Goal: Task Accomplishment & Management: Complete application form

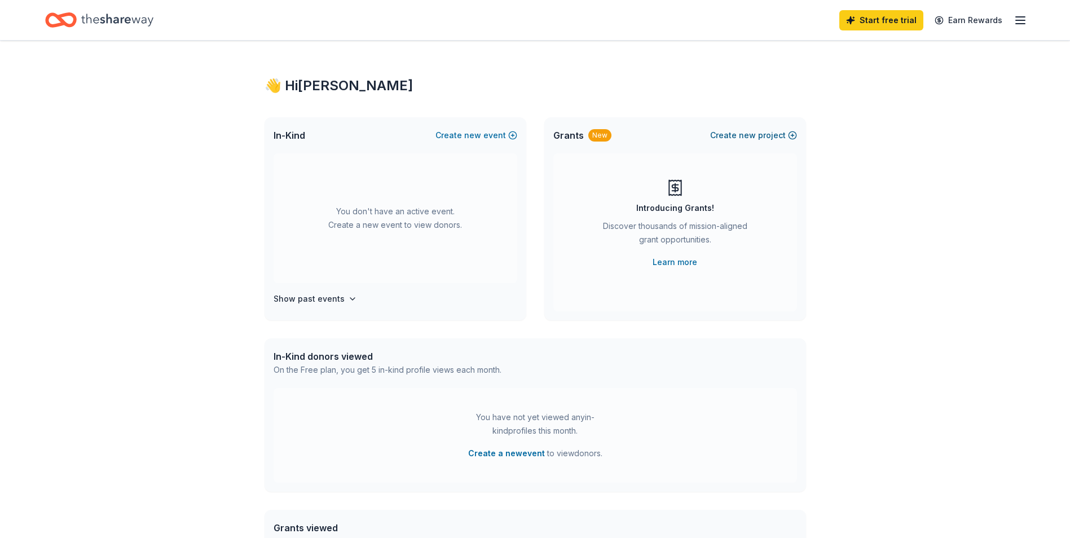
click at [751, 135] on span "new" at bounding box center [747, 136] width 17 height 14
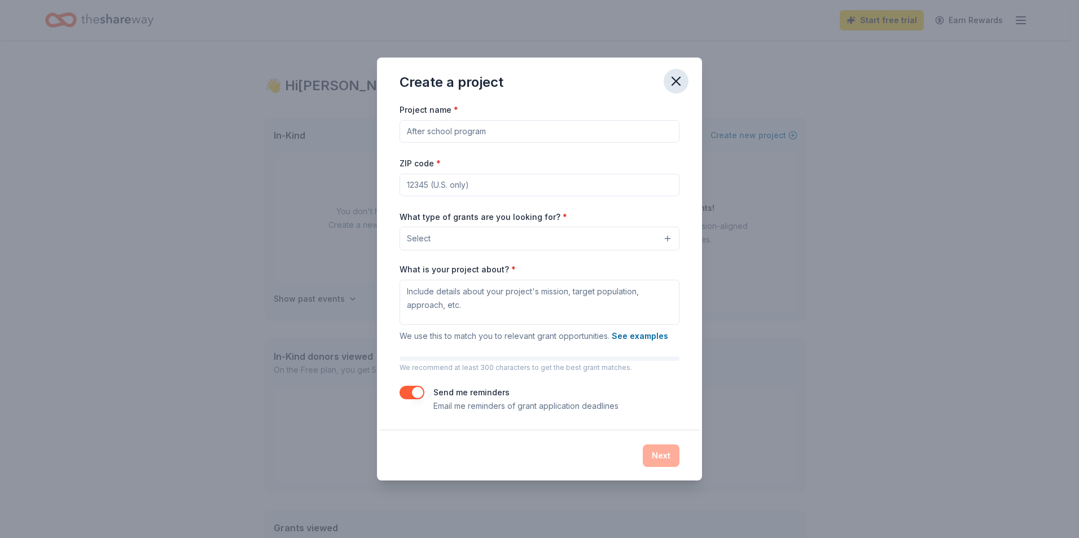
click at [683, 80] on icon "button" at bounding box center [676, 81] width 16 height 16
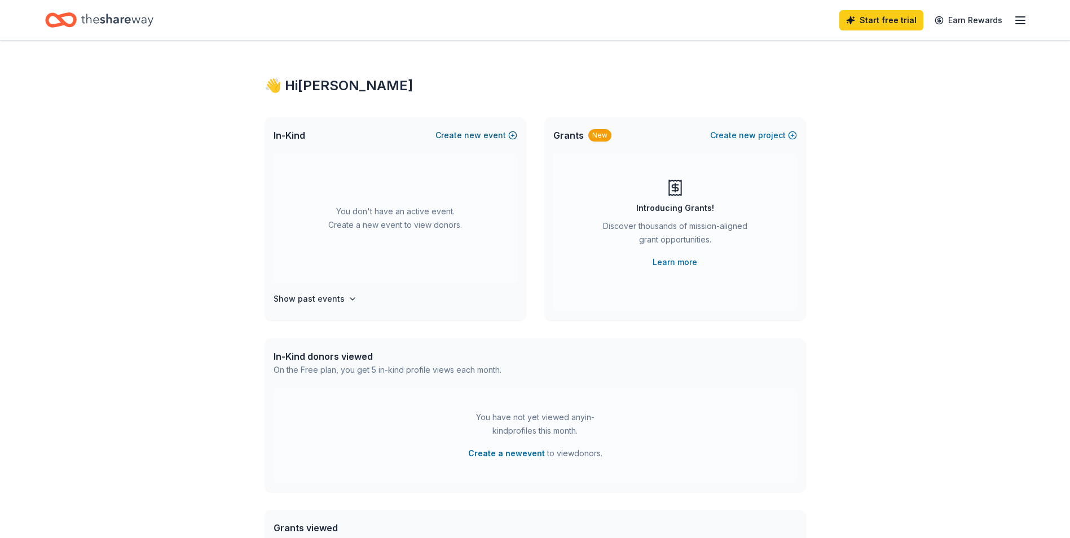
click at [498, 133] on button "Create new event" at bounding box center [477, 136] width 82 height 14
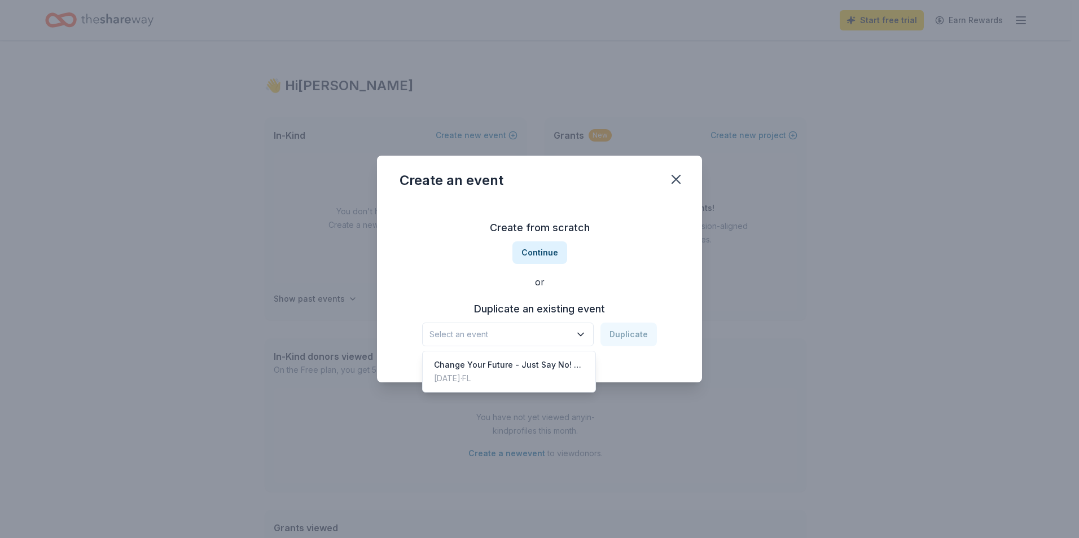
click at [546, 338] on span "Select an event" at bounding box center [499, 335] width 141 height 14
drag, startPoint x: 681, startPoint y: 178, endPoint x: 676, endPoint y: 175, distance: 6.1
click at [681, 178] on div "Create an event Create from scratch Continue or Duplicate an existing event Sel…" at bounding box center [539, 269] width 325 height 227
click at [678, 177] on icon "button" at bounding box center [676, 180] width 16 height 16
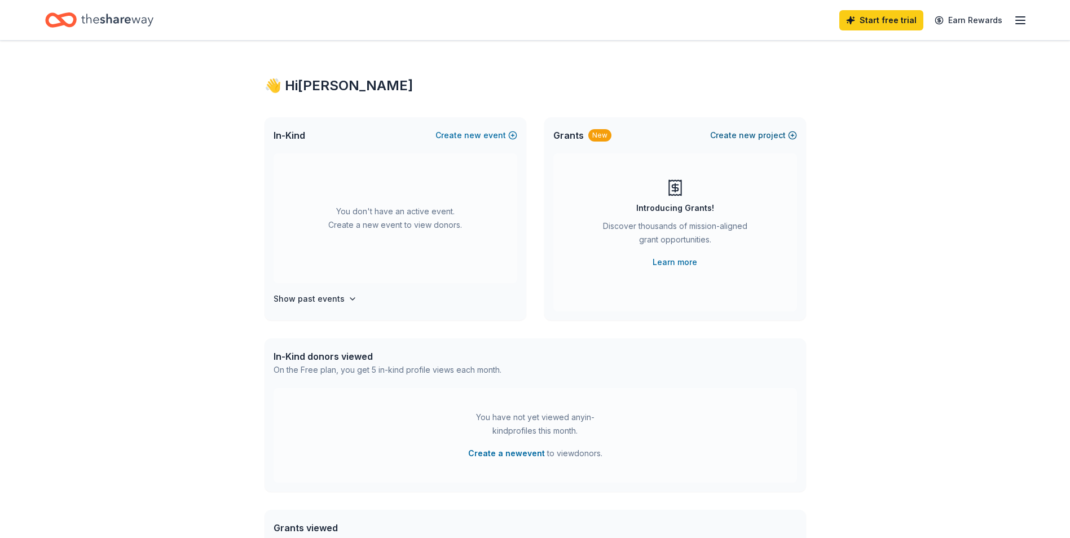
click at [737, 133] on button "Create new project" at bounding box center [753, 136] width 87 height 14
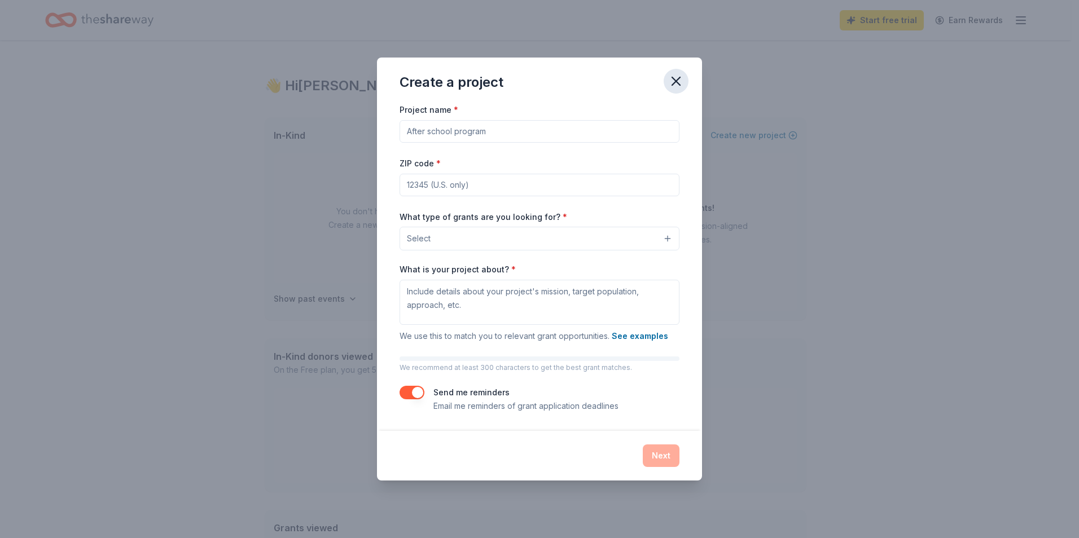
drag, startPoint x: 680, startPoint y: 78, endPoint x: 677, endPoint y: 93, distance: 14.5
click at [680, 79] on icon "button" at bounding box center [676, 81] width 16 height 16
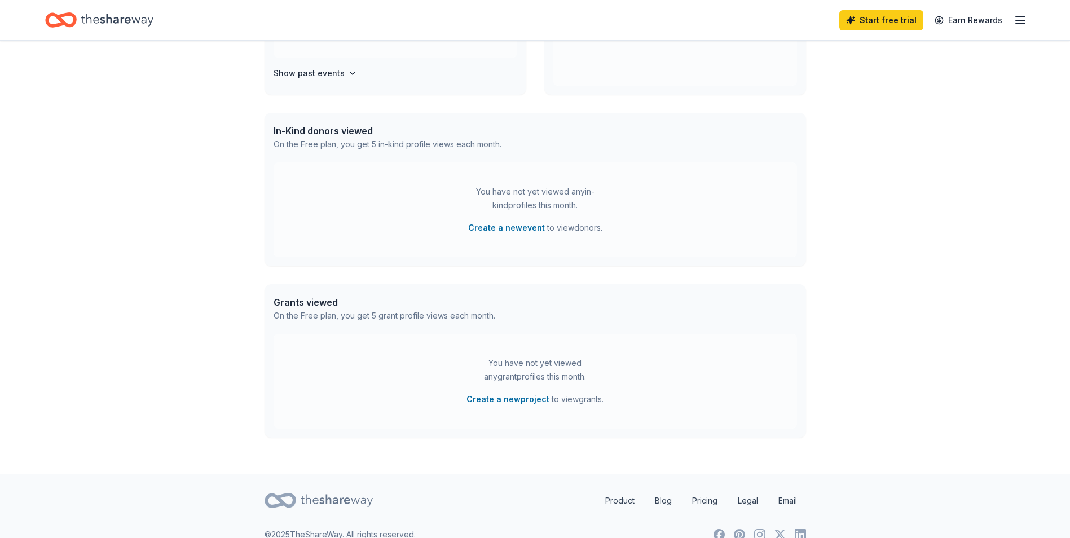
scroll to position [169, 0]
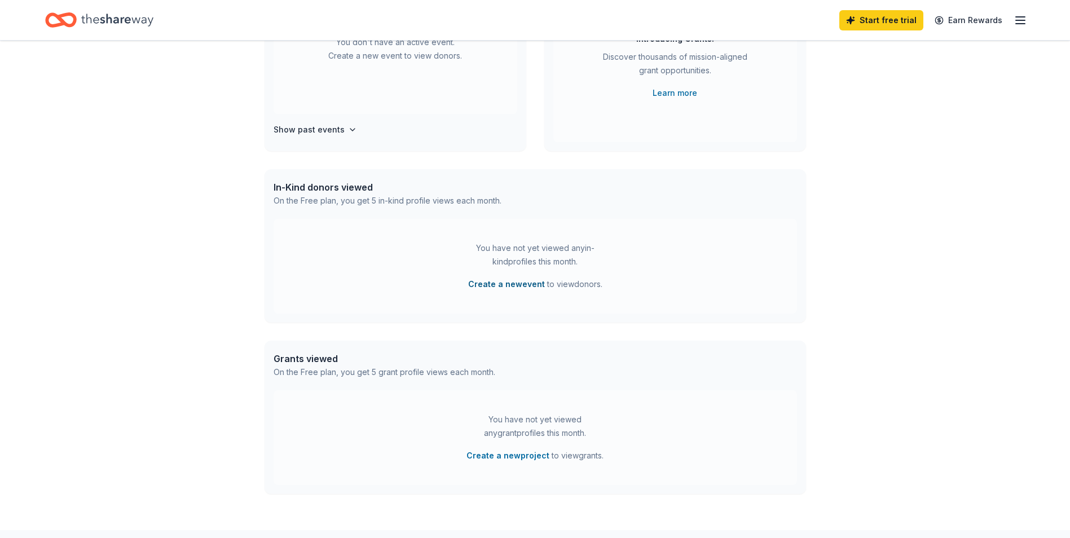
click at [490, 283] on button "Create a new event" at bounding box center [506, 285] width 77 height 14
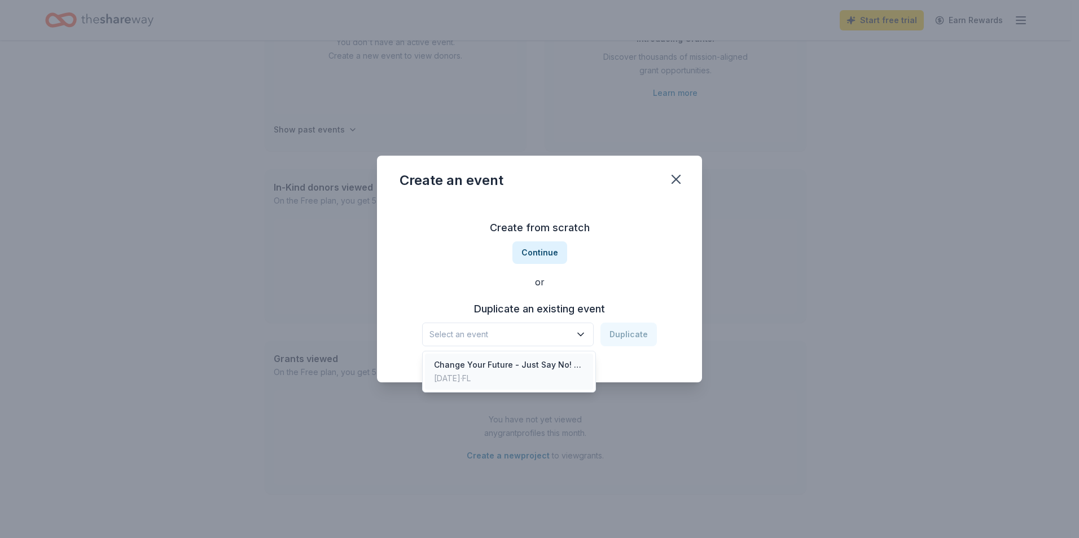
drag, startPoint x: 521, startPoint y: 338, endPoint x: 508, endPoint y: 356, distance: 22.2
click at [520, 337] on span "Select an event" at bounding box center [499, 335] width 141 height 14
click at [546, 372] on div "Aug 21, 2025 · FL" at bounding box center [509, 379] width 150 height 14
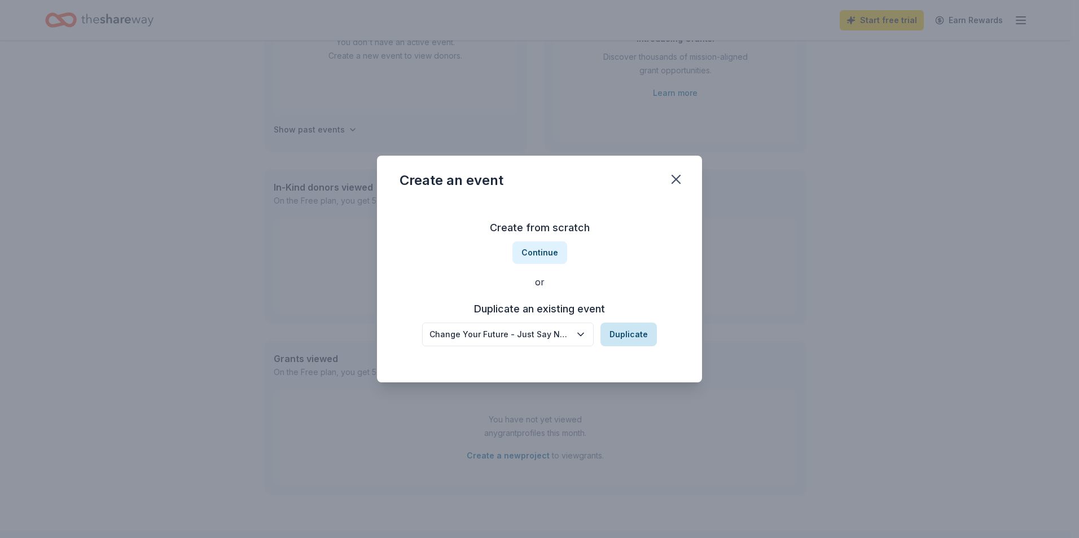
click at [626, 331] on button "Duplicate" at bounding box center [628, 335] width 56 height 24
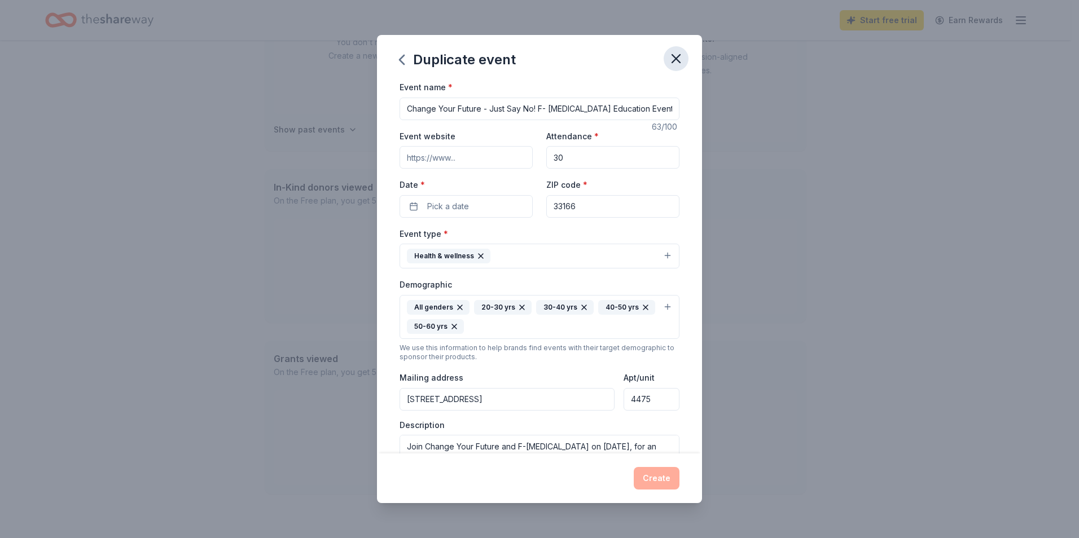
click at [677, 58] on icon "button" at bounding box center [676, 59] width 8 height 8
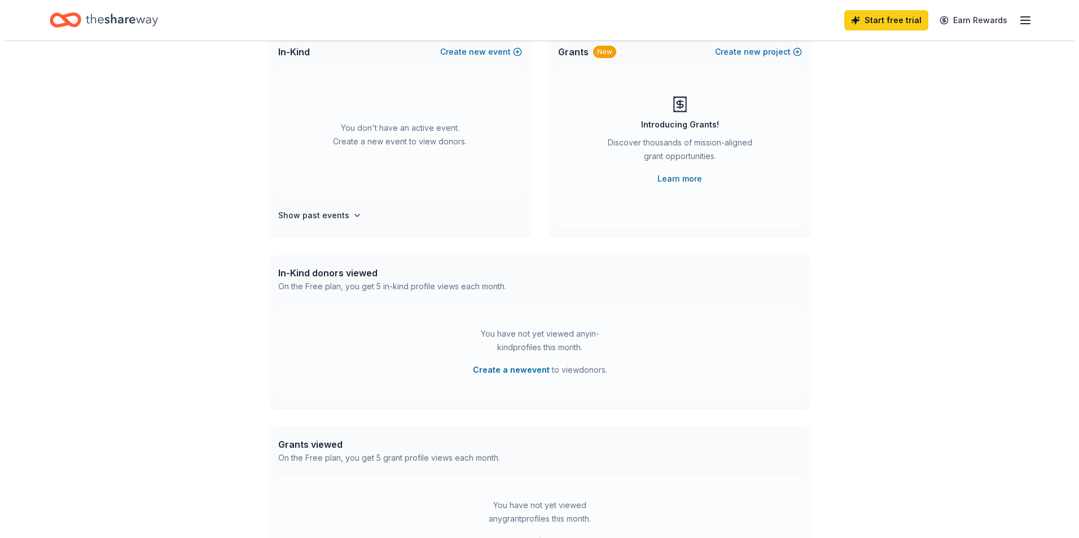
scroll to position [0, 0]
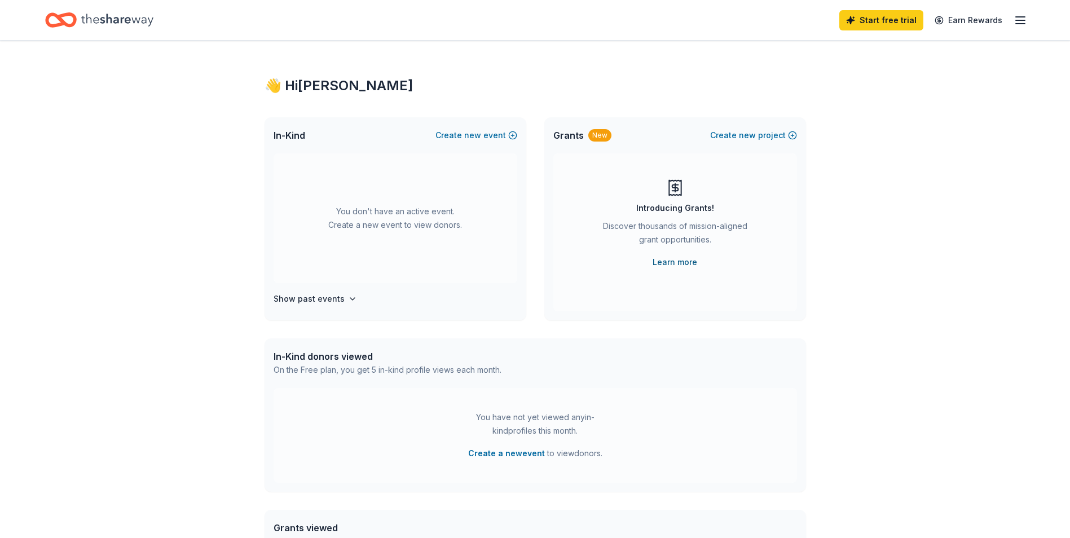
click at [677, 262] on link "Learn more" at bounding box center [675, 263] width 45 height 14
click at [761, 135] on button "Create new project" at bounding box center [753, 136] width 87 height 14
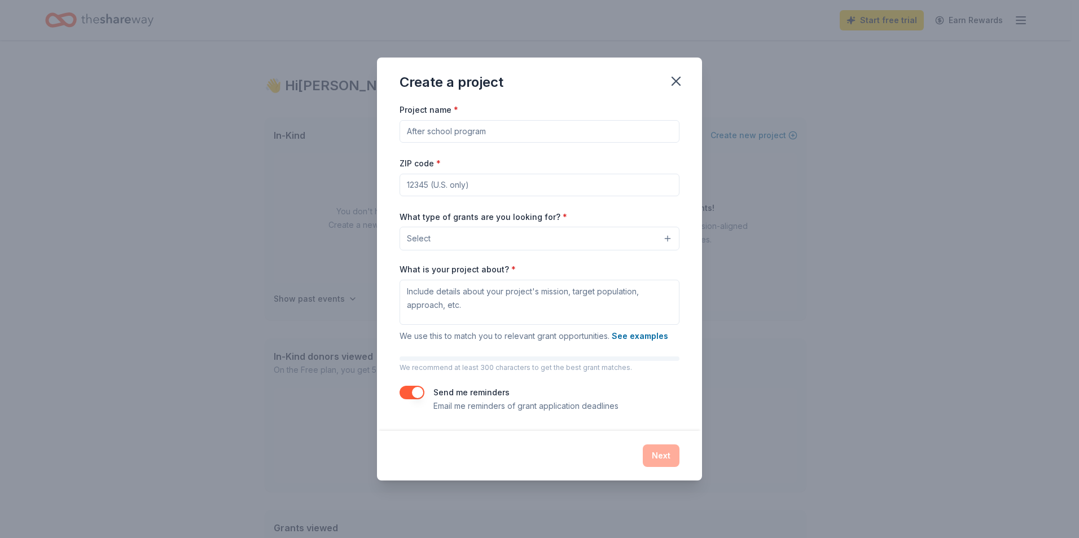
click at [508, 131] on input "Project name *" at bounding box center [539, 131] width 280 height 23
type input "Change Your Future - Just Say No"
type input "33166"
click at [521, 243] on button "Select" at bounding box center [539, 239] width 280 height 24
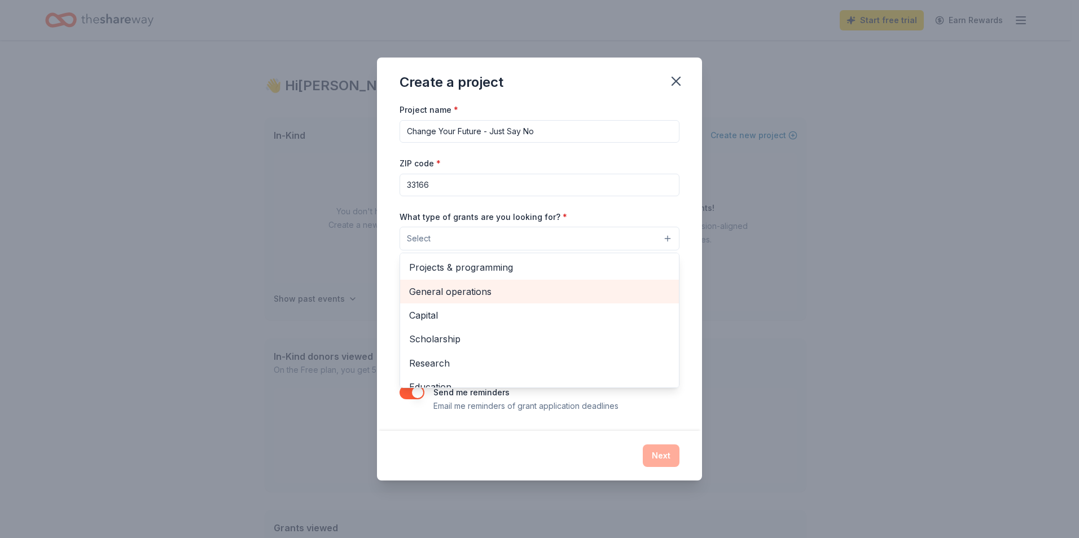
click at [503, 291] on span "General operations" at bounding box center [539, 291] width 261 height 15
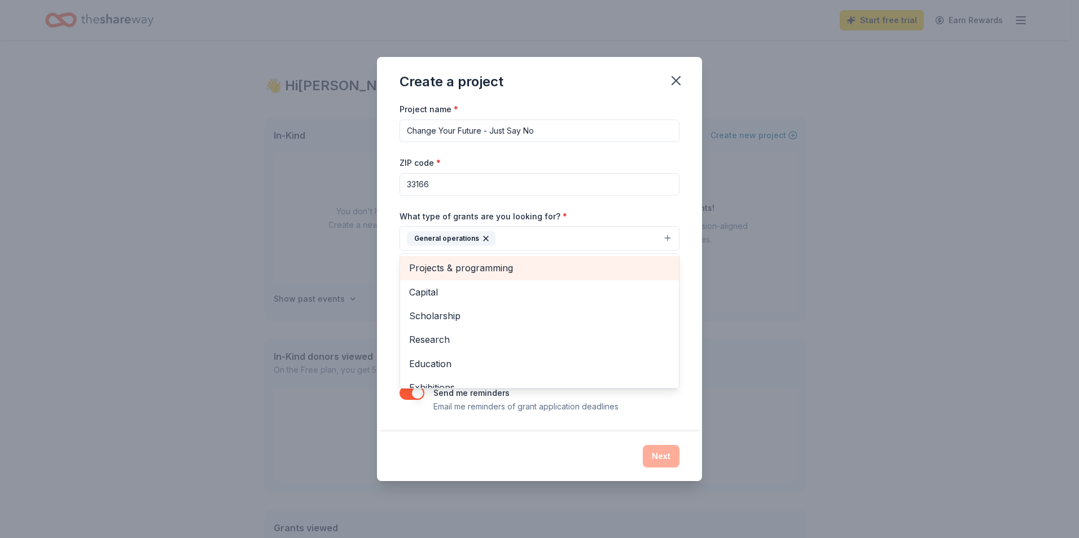
click at [507, 268] on span "Projects & programming" at bounding box center [539, 268] width 261 height 15
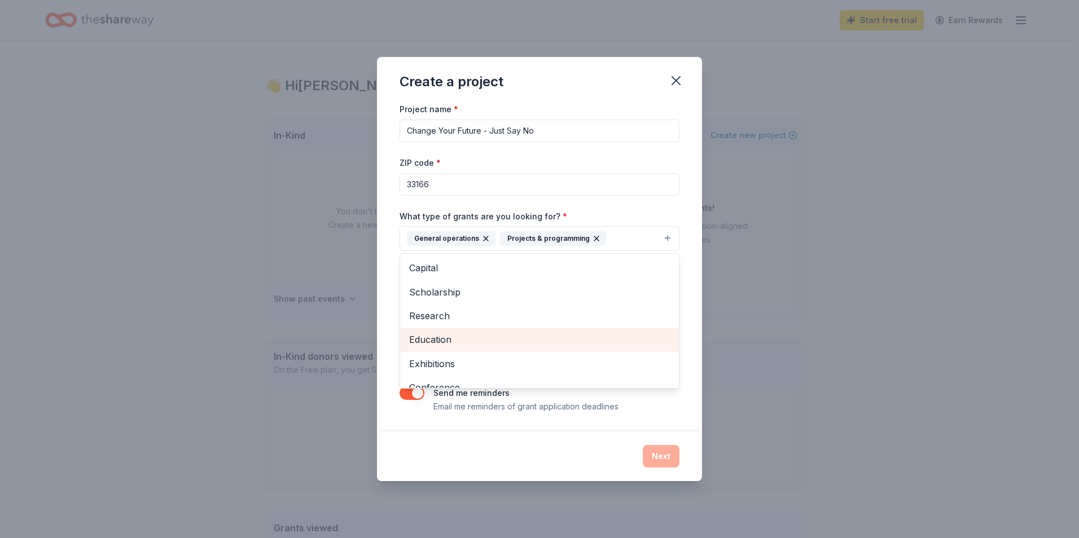
click at [501, 335] on span "Education" at bounding box center [539, 339] width 261 height 15
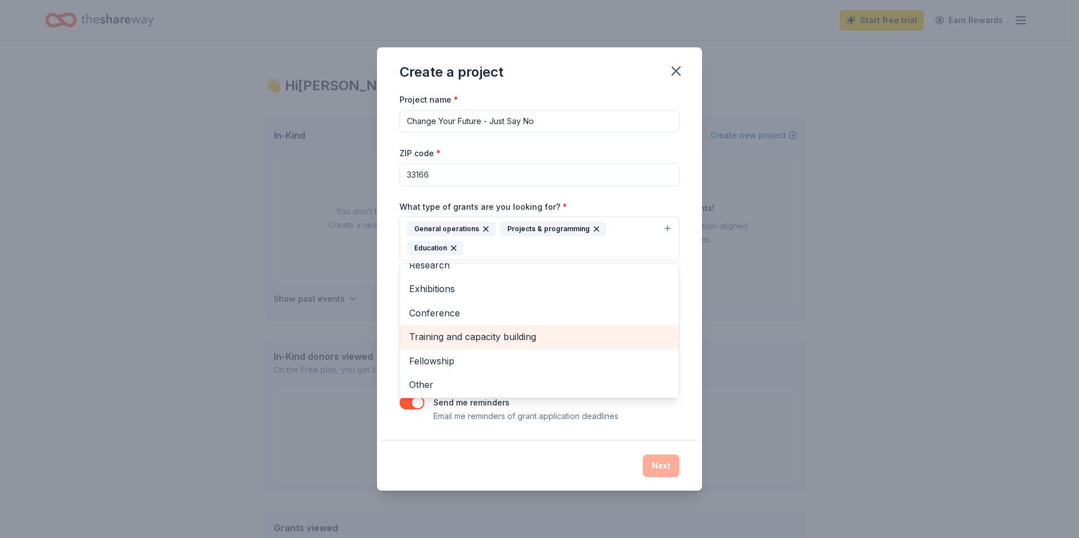
scroll to position [62, 0]
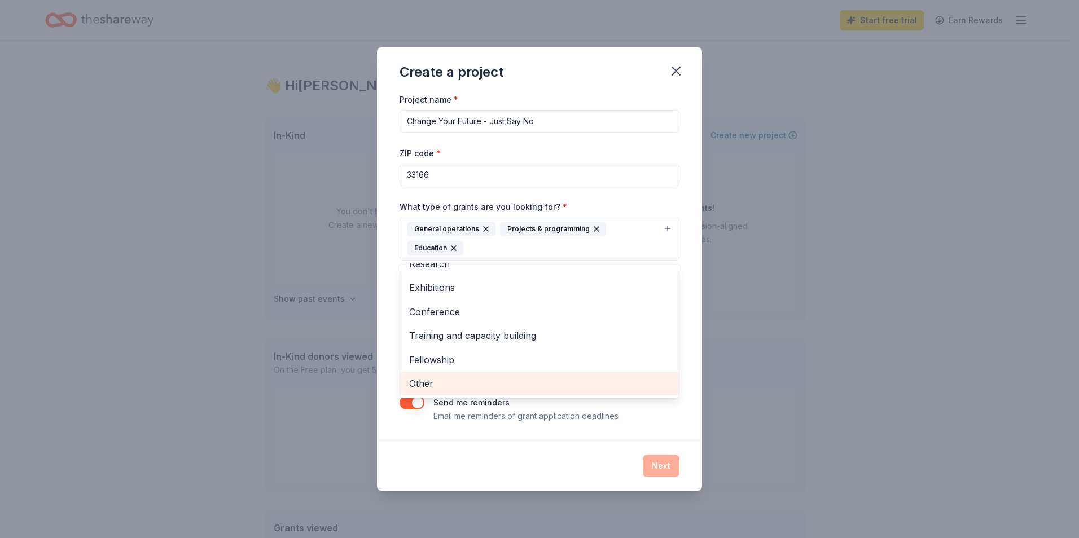
click at [530, 375] on div "Other" at bounding box center [539, 384] width 279 height 24
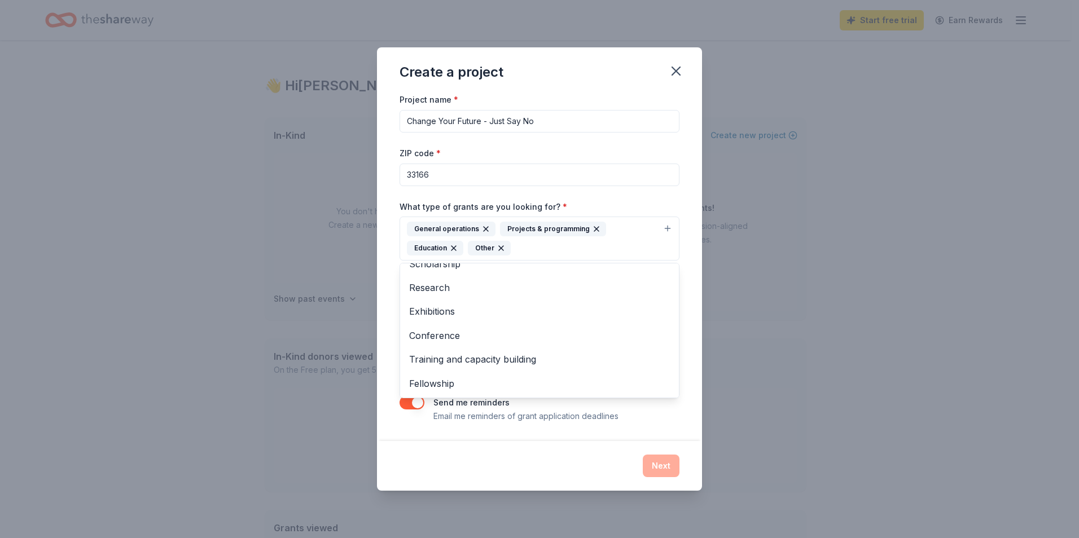
click at [697, 280] on div "Project name * Change Your Future - Just Say No ZIP code * 33166 What type of g…" at bounding box center [539, 267] width 325 height 348
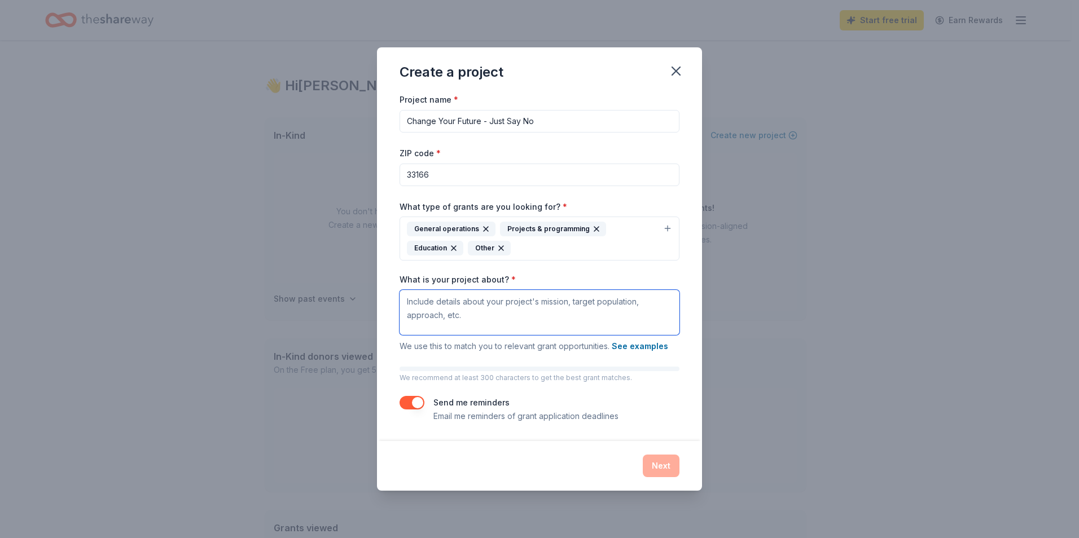
click at [476, 319] on textarea "What is your project about? *" at bounding box center [539, 312] width 280 height 45
paste textarea "Organizational Mission & Impact Statement At Change Your Future, Just Say No, o…"
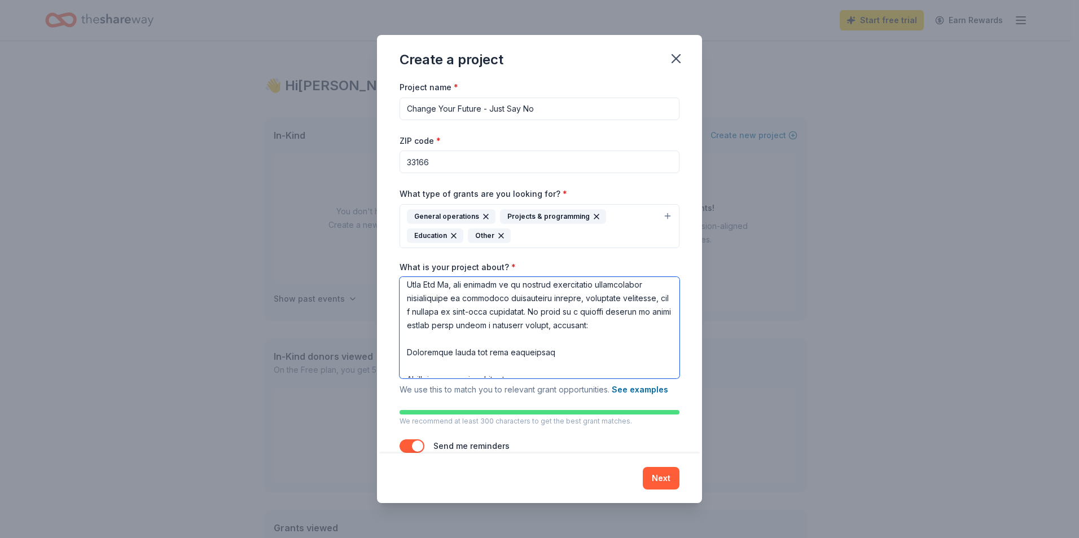
scroll to position [0, 0]
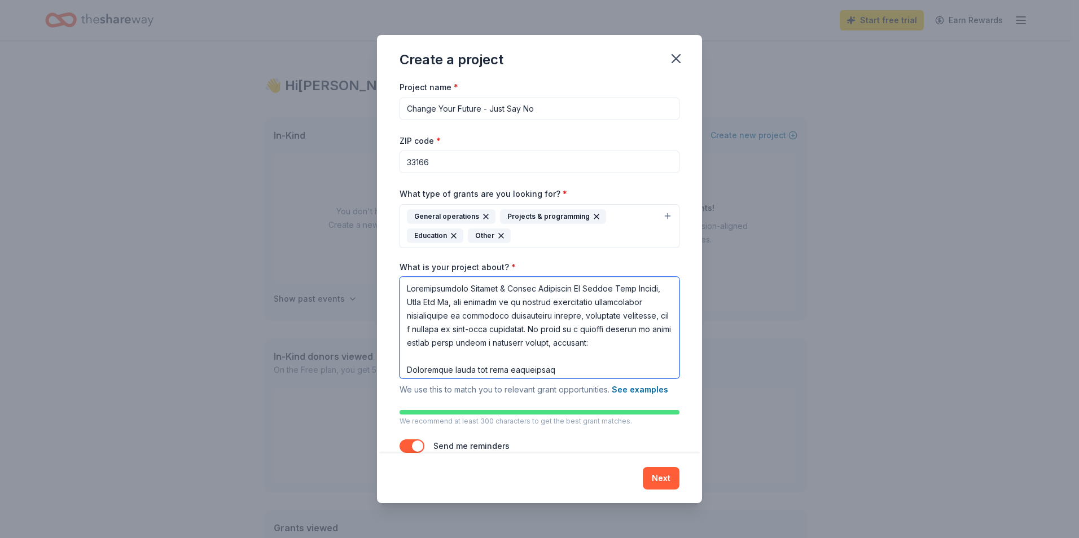
drag, startPoint x: 569, startPoint y: 290, endPoint x: 371, endPoint y: 283, distance: 198.7
click at [372, 284] on div "Create a project Project name * Change Your Future - Just Say No ZIP code * 331…" at bounding box center [539, 269] width 1079 height 538
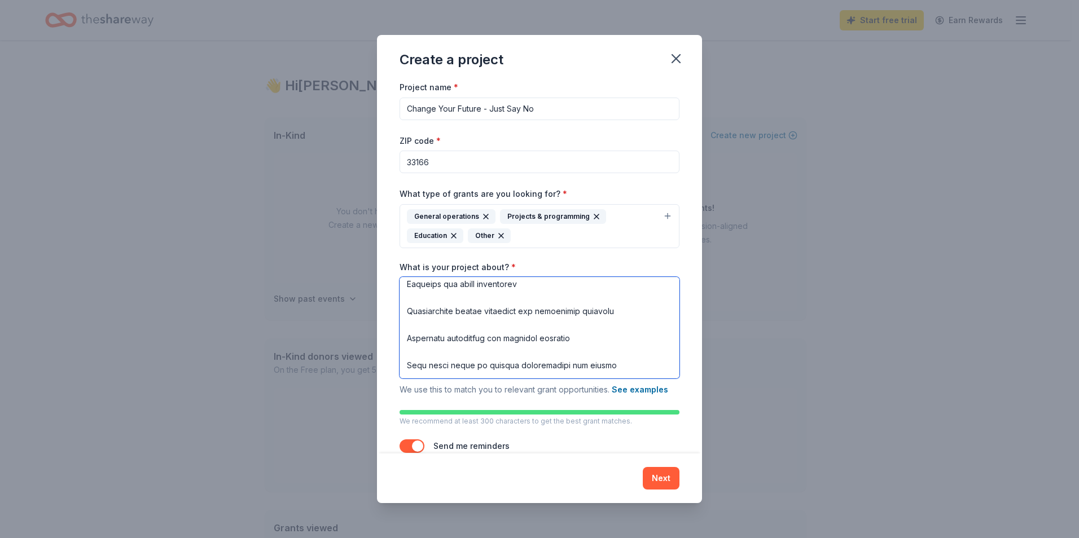
scroll to position [56, 0]
click at [406, 336] on textarea "What is your project about? *" at bounding box center [539, 328] width 280 height 102
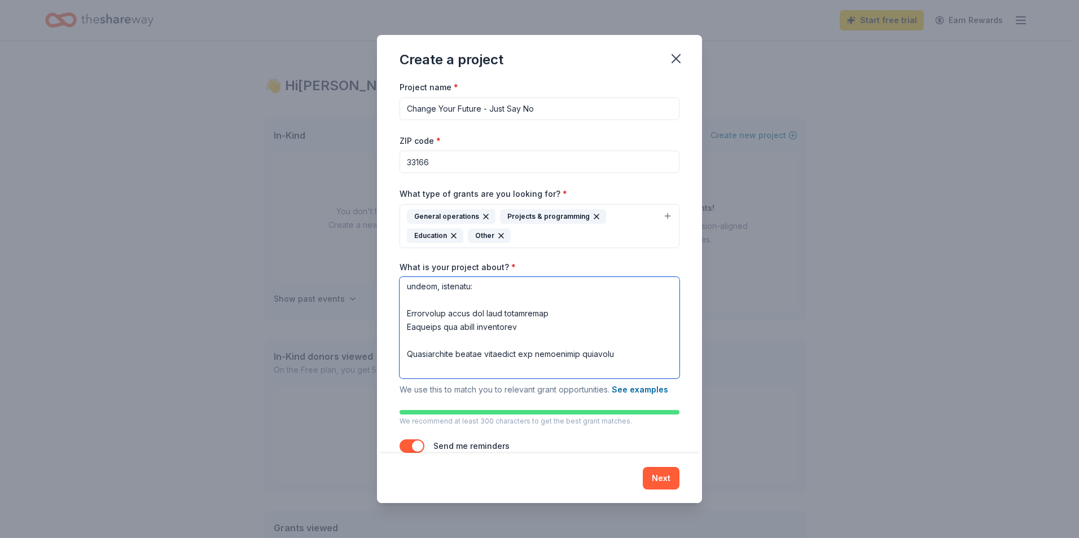
click at [403, 316] on textarea "What is your project about? *" at bounding box center [539, 328] width 280 height 102
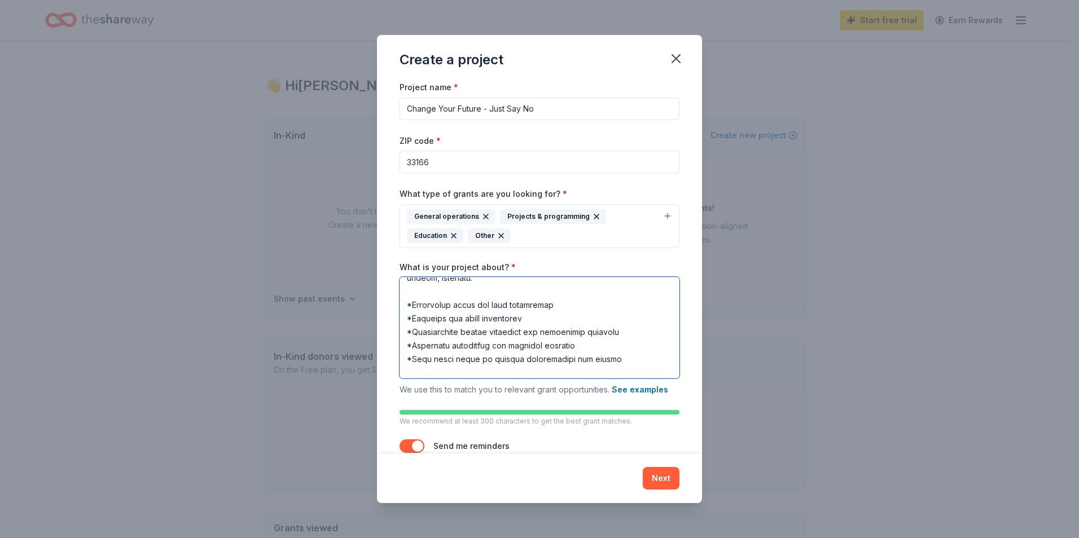
drag, startPoint x: 615, startPoint y: 332, endPoint x: 586, endPoint y: 334, distance: 28.8
click at [584, 334] on textarea "What is your project about? *" at bounding box center [539, 328] width 280 height 102
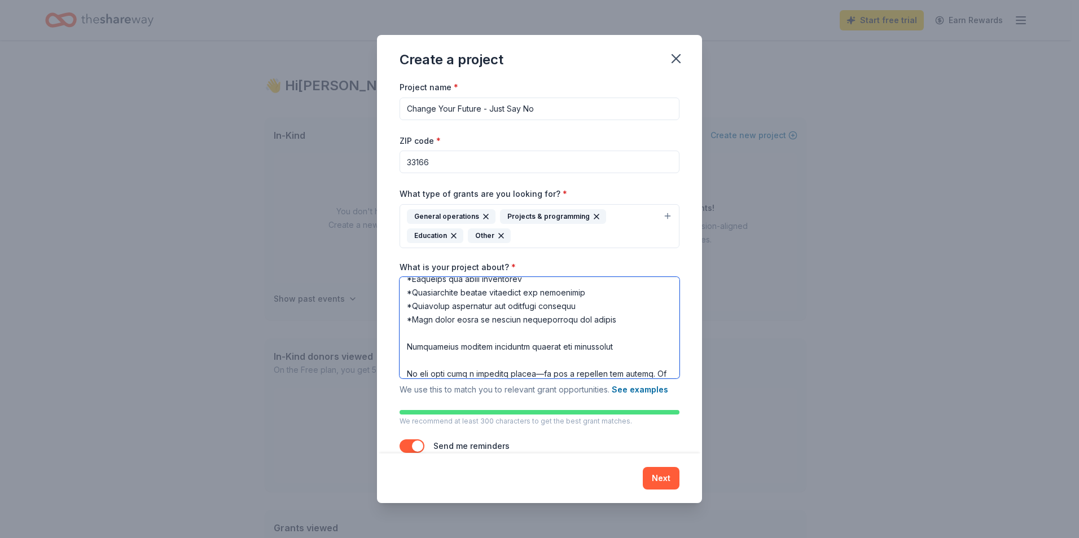
scroll to position [121, 0]
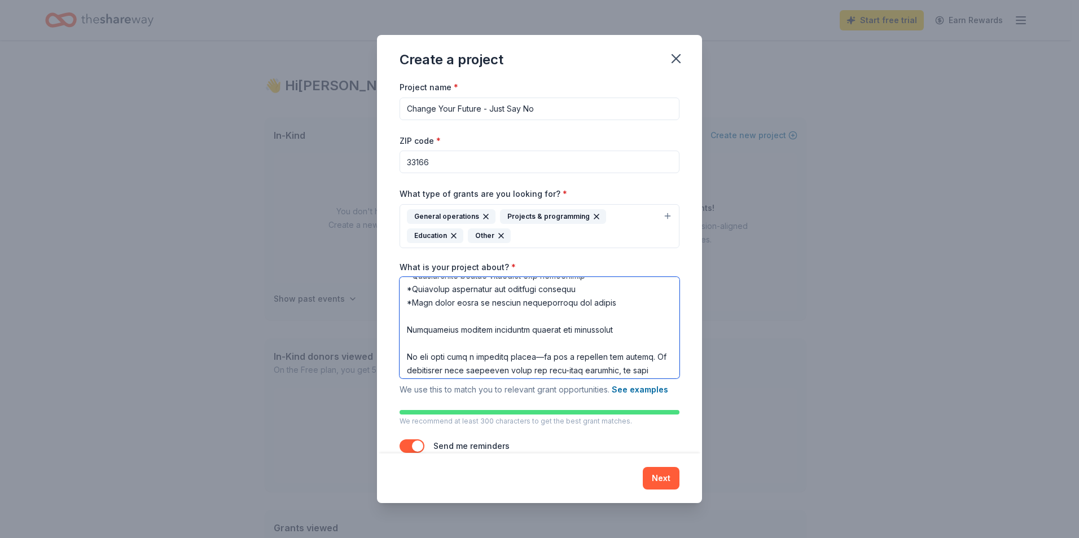
click at [404, 334] on textarea "What is your project about? *" at bounding box center [539, 328] width 280 height 102
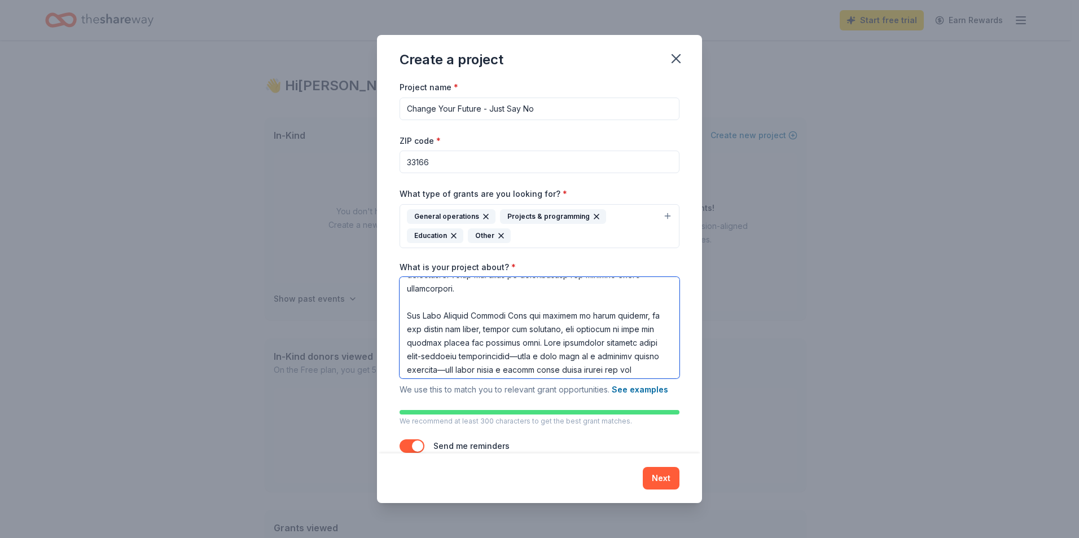
scroll to position [234, 0]
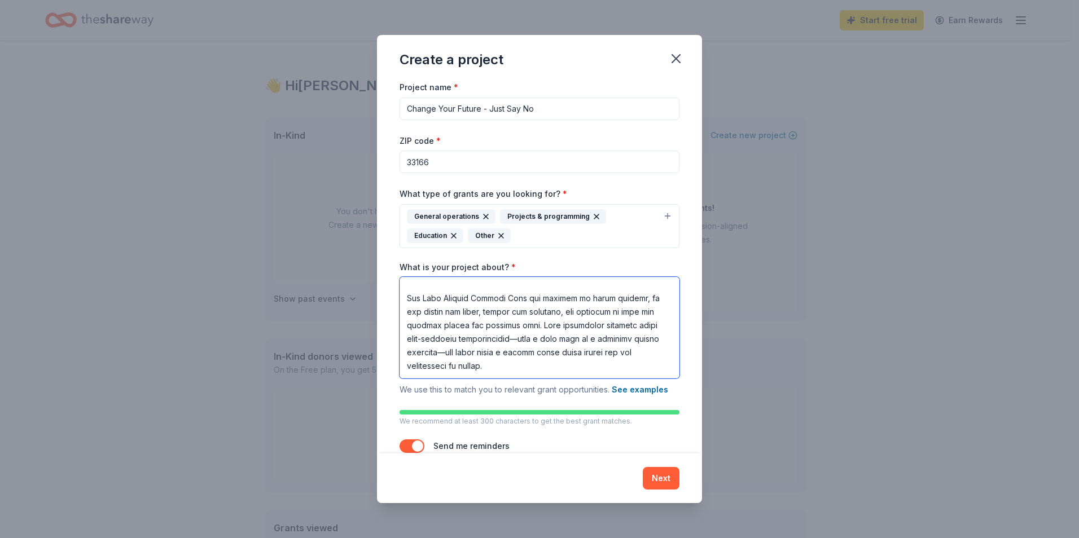
drag, startPoint x: 507, startPoint y: 297, endPoint x: 401, endPoint y: 298, distance: 106.6
click at [401, 298] on textarea "What is your project about? *" at bounding box center [539, 328] width 280 height 102
drag, startPoint x: 445, startPoint y: 324, endPoint x: 419, endPoint y: 324, distance: 26.5
click at [419, 324] on textarea "What is your project about? *" at bounding box center [539, 328] width 280 height 102
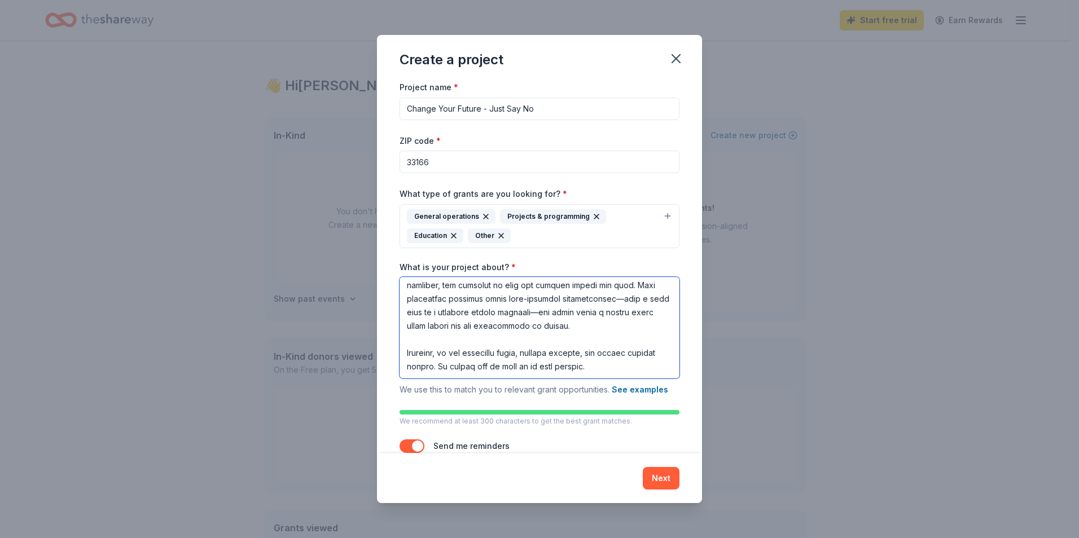
scroll to position [31, 0]
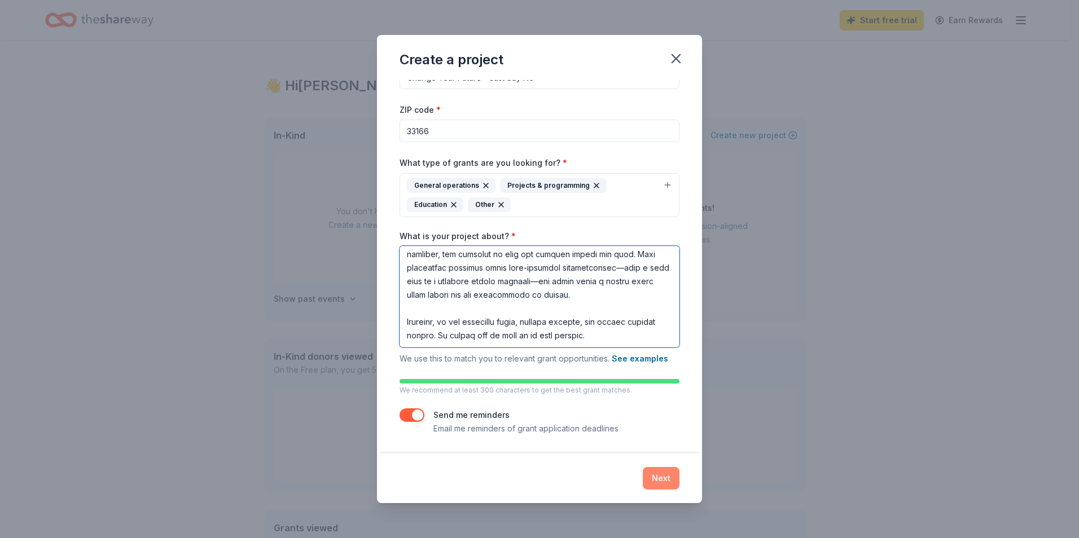
type textarea "At Change Your Future, Just Say No, our mission is to empower individuals exper…"
click at [663, 481] on button "Next" at bounding box center [661, 478] width 37 height 23
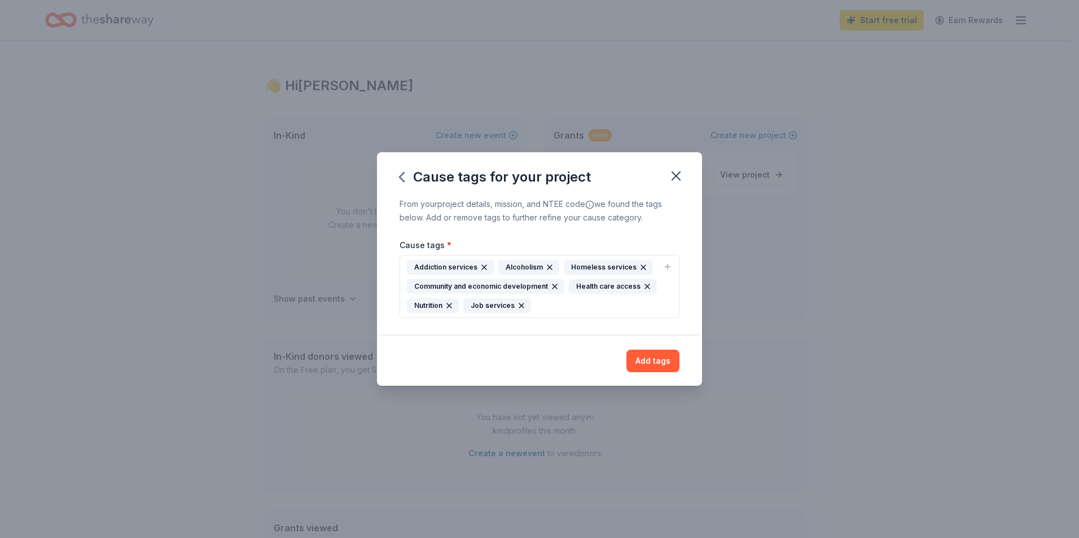
click at [561, 310] on div "Addiction services Alcoholism Homeless services Community and economic developm…" at bounding box center [533, 286] width 252 height 53
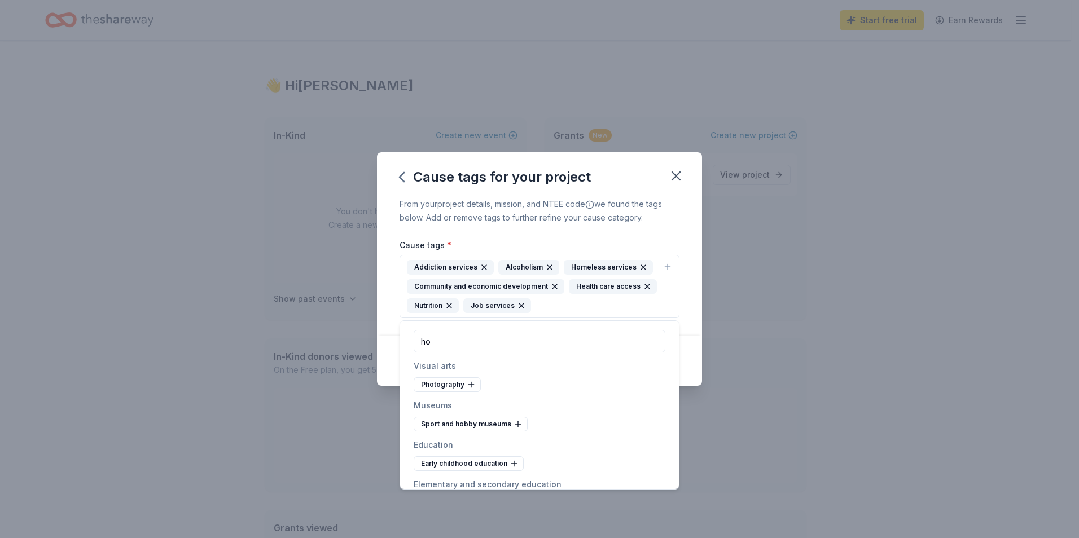
type input "h"
click at [466, 463] on div "Community health care" at bounding box center [464, 463] width 100 height 15
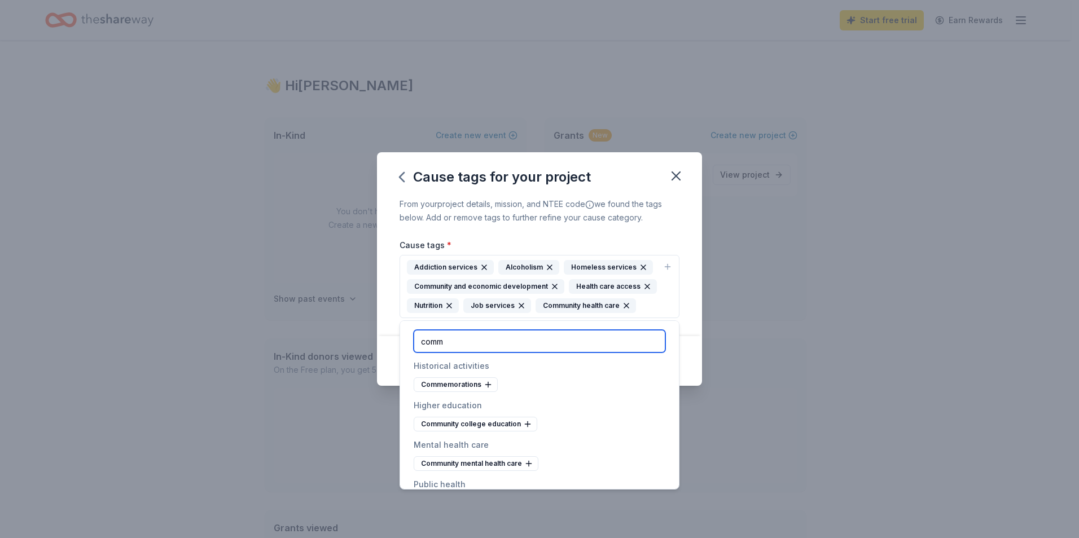
click at [498, 337] on input "comm" at bounding box center [540, 341] width 252 height 23
type input "c"
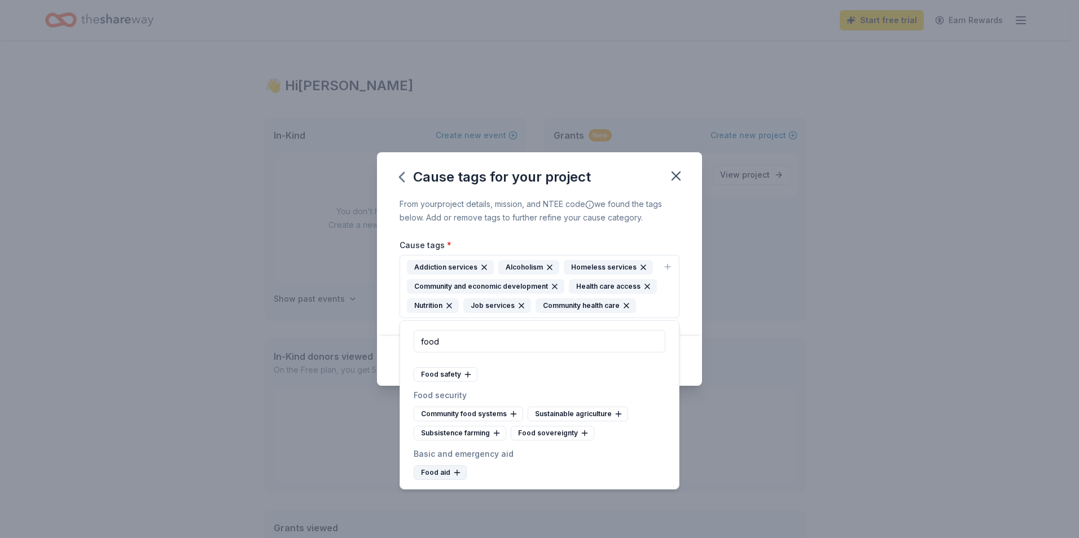
click at [429, 472] on div "Food aid" at bounding box center [440, 473] width 53 height 15
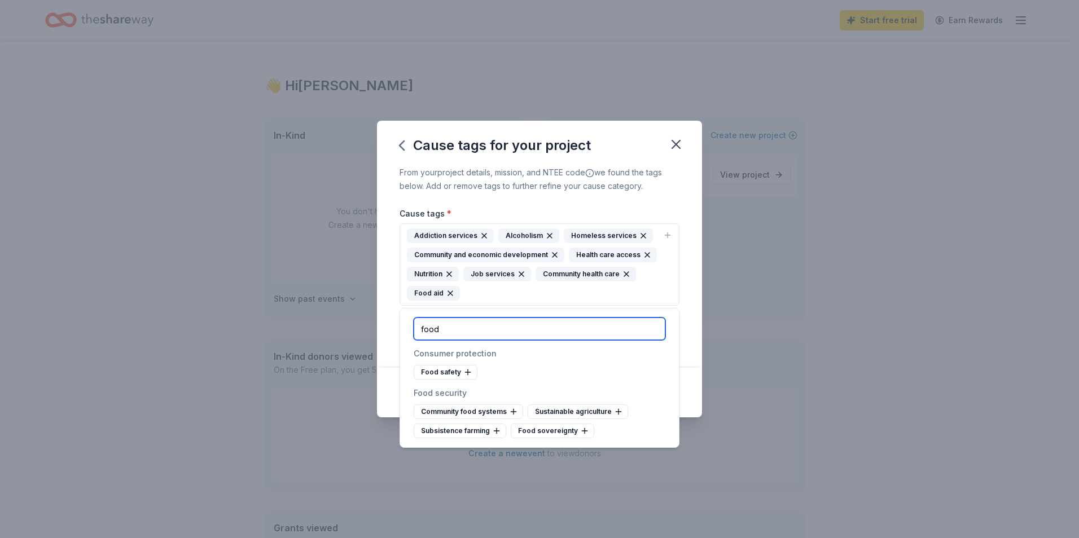
drag, startPoint x: 430, startPoint y: 331, endPoint x: 411, endPoint y: 331, distance: 18.6
click at [411, 331] on div "food" at bounding box center [539, 329] width 279 height 41
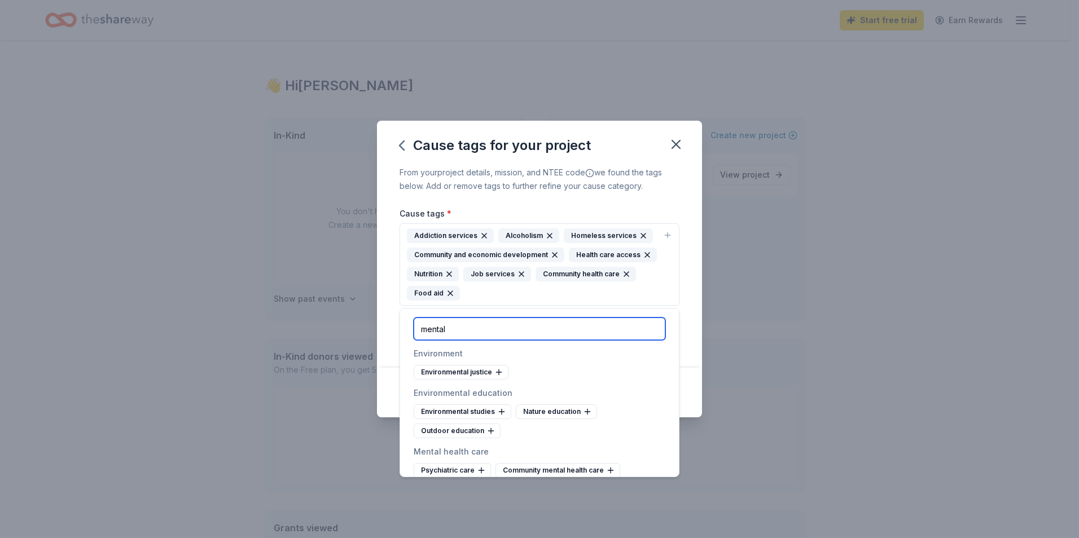
scroll to position [56, 0]
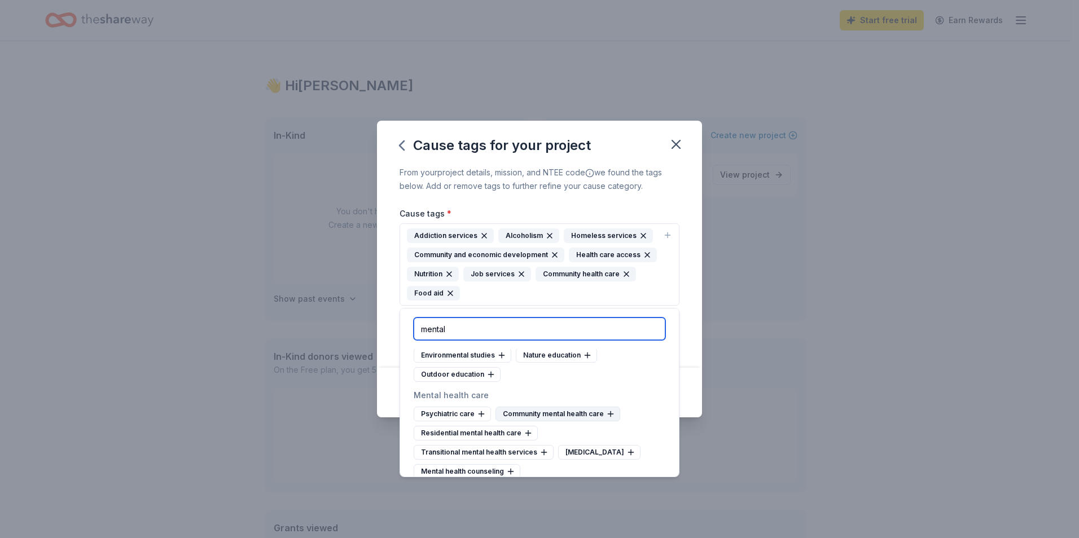
type input "mental"
click at [577, 412] on div "Community mental health care" at bounding box center [557, 414] width 125 height 15
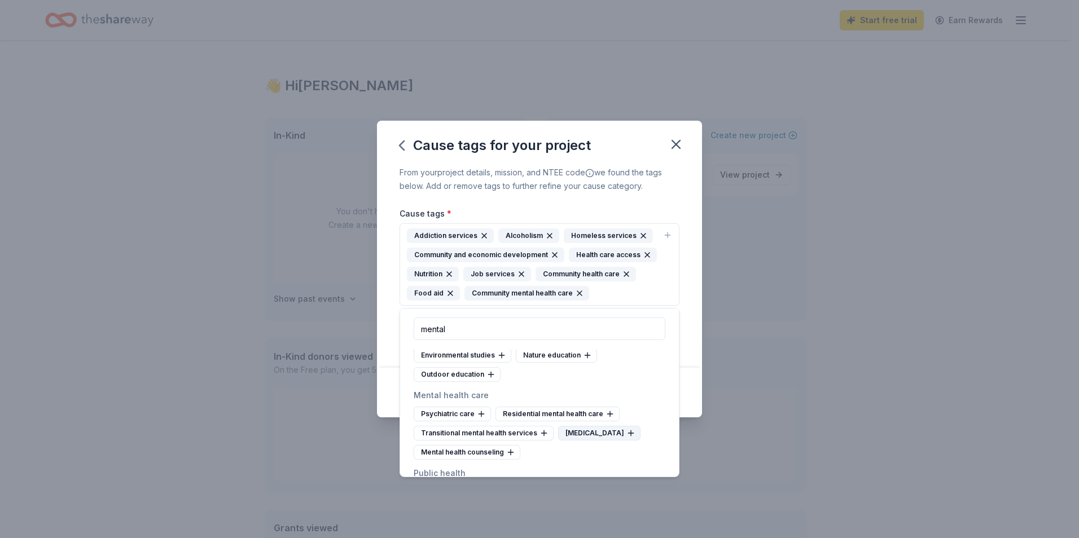
click at [606, 437] on div "Crisis intervention" at bounding box center [599, 433] width 82 height 15
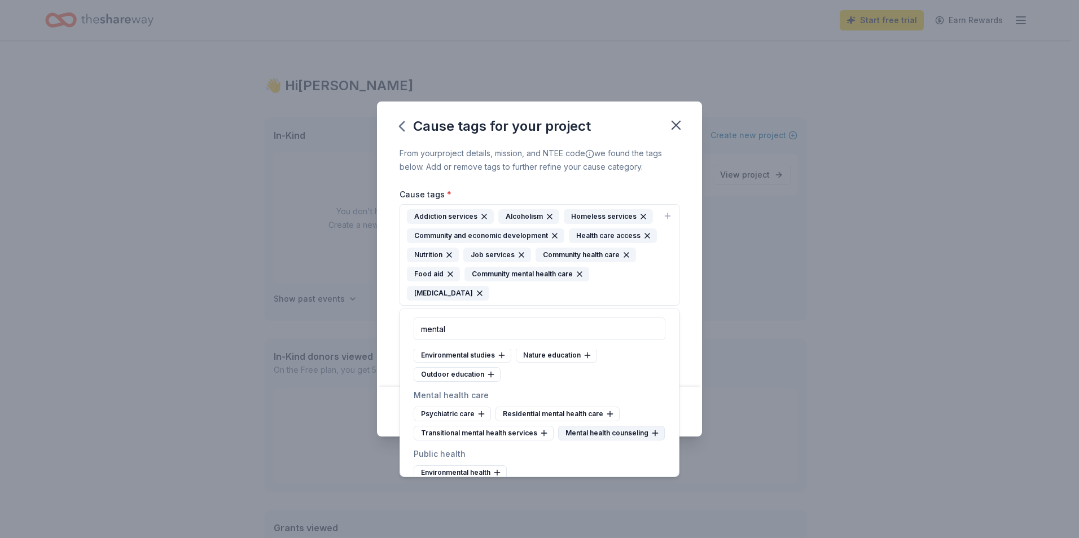
click at [558, 441] on div "Mental health counseling" at bounding box center [611, 433] width 107 height 15
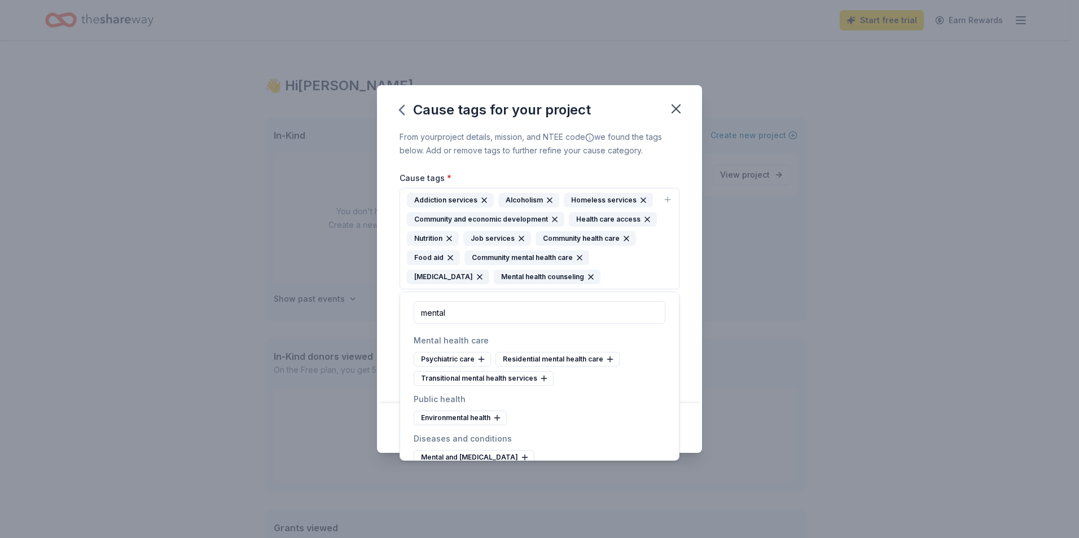
scroll to position [113, 0]
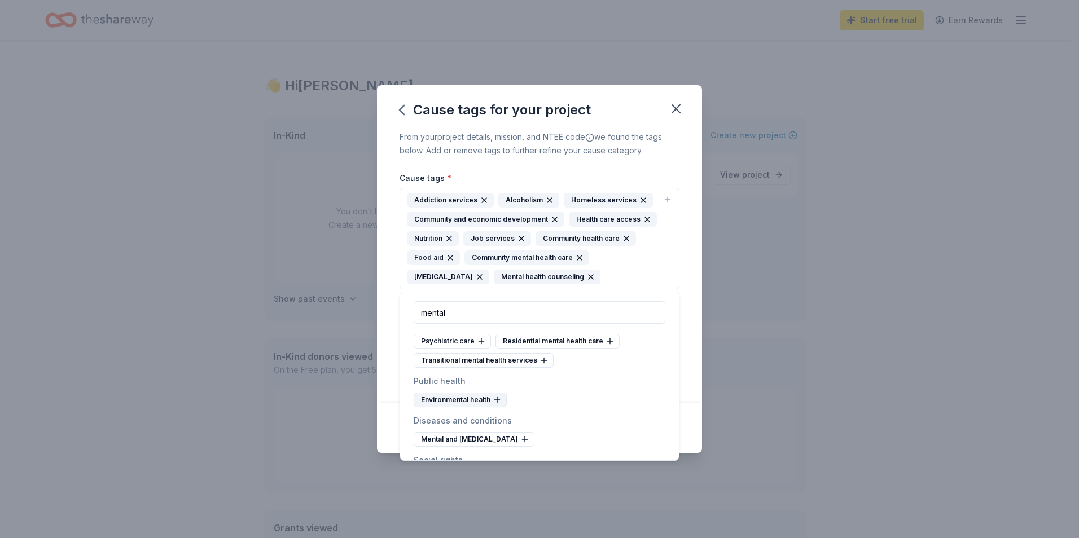
click at [483, 396] on div "Environmental health" at bounding box center [460, 400] width 93 height 15
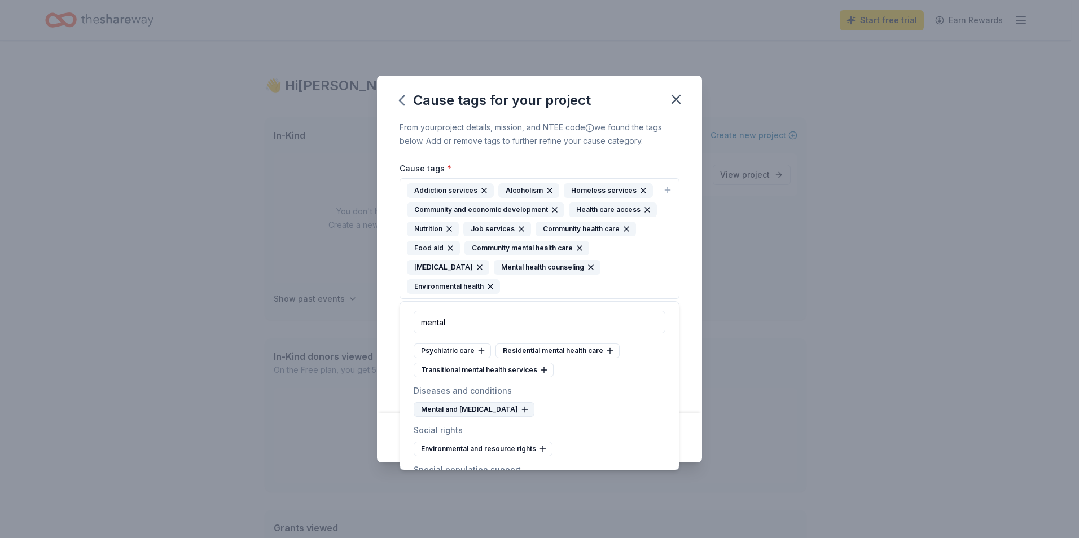
click at [512, 413] on div "Mental and behavioral disorders" at bounding box center [474, 409] width 121 height 15
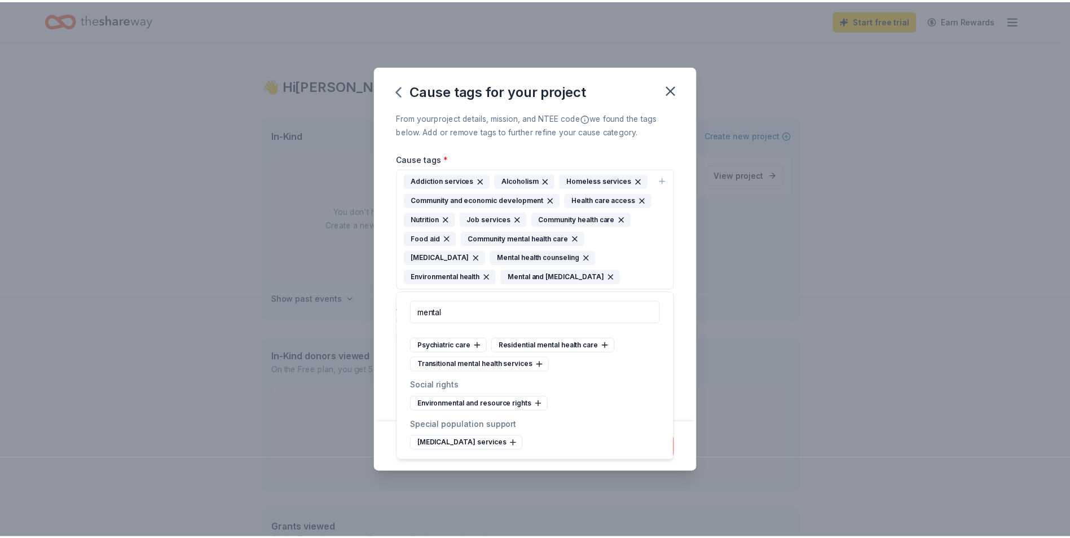
scroll to position [108, 0]
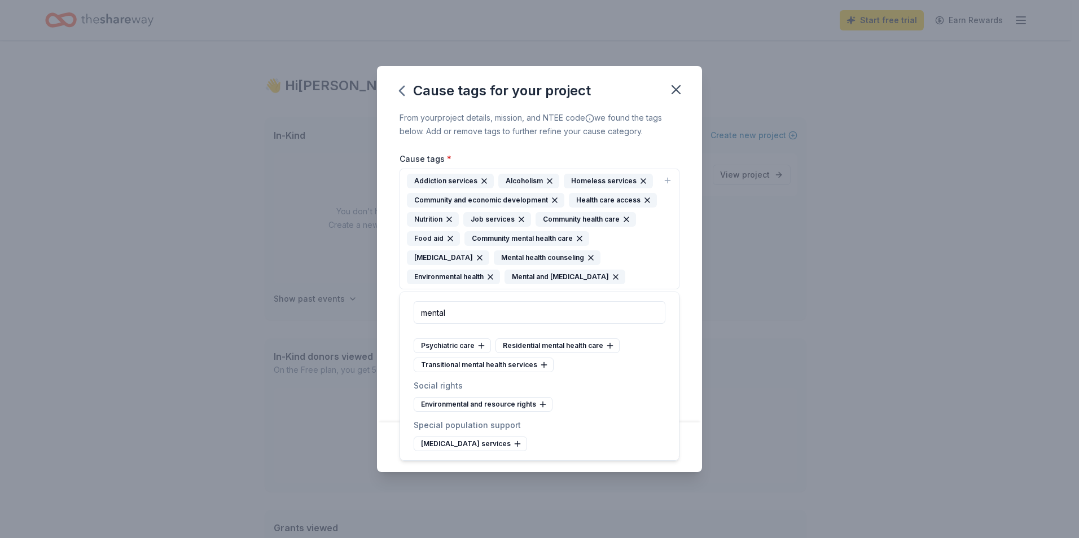
click at [687, 316] on div "From your project details, mission, and NTEE code we found the tags below. Add …" at bounding box center [539, 267] width 325 height 312
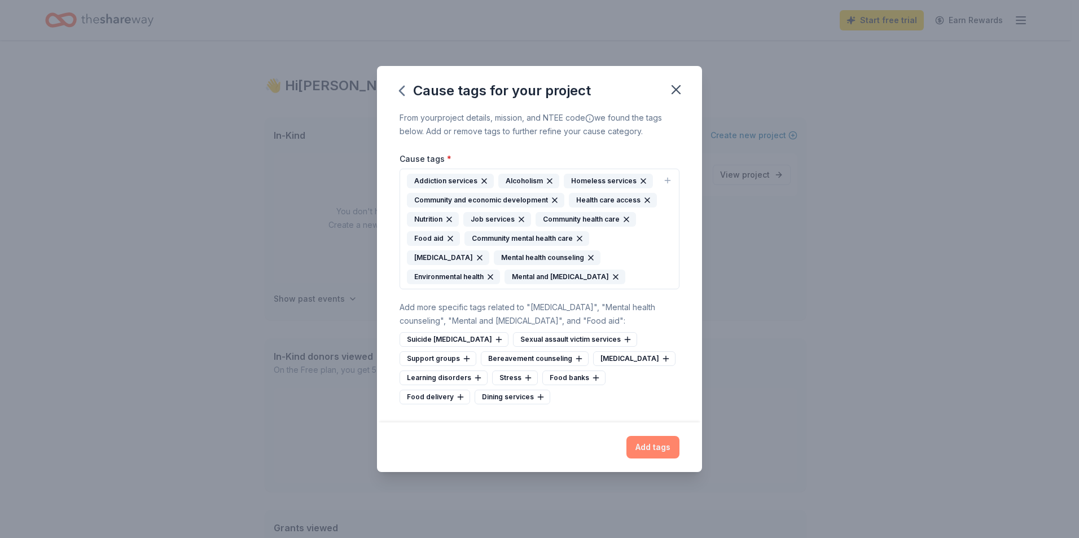
click at [663, 449] on button "Add tags" at bounding box center [652, 447] width 53 height 23
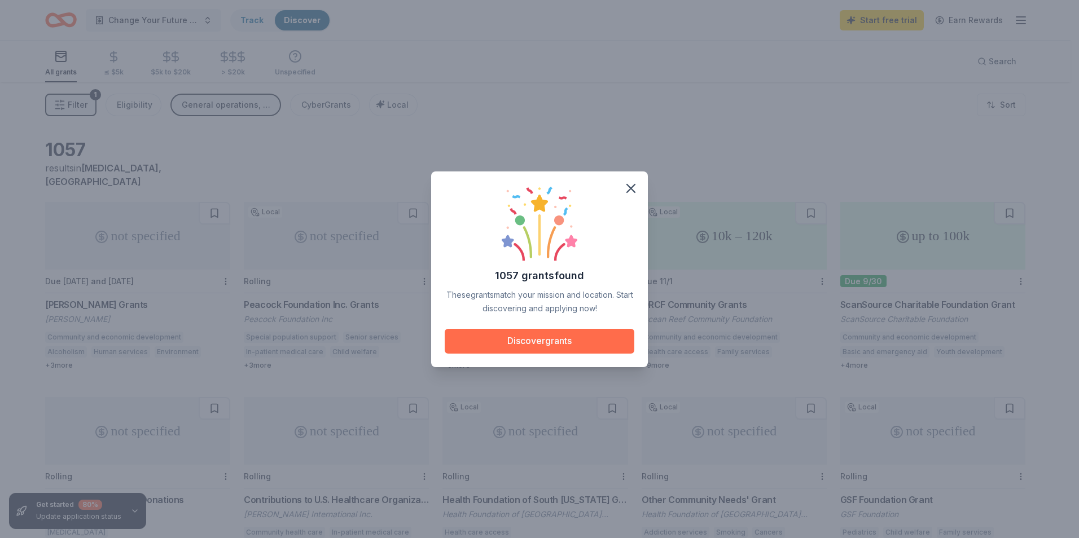
click at [545, 348] on button "Discover grants" at bounding box center [540, 341] width 190 height 25
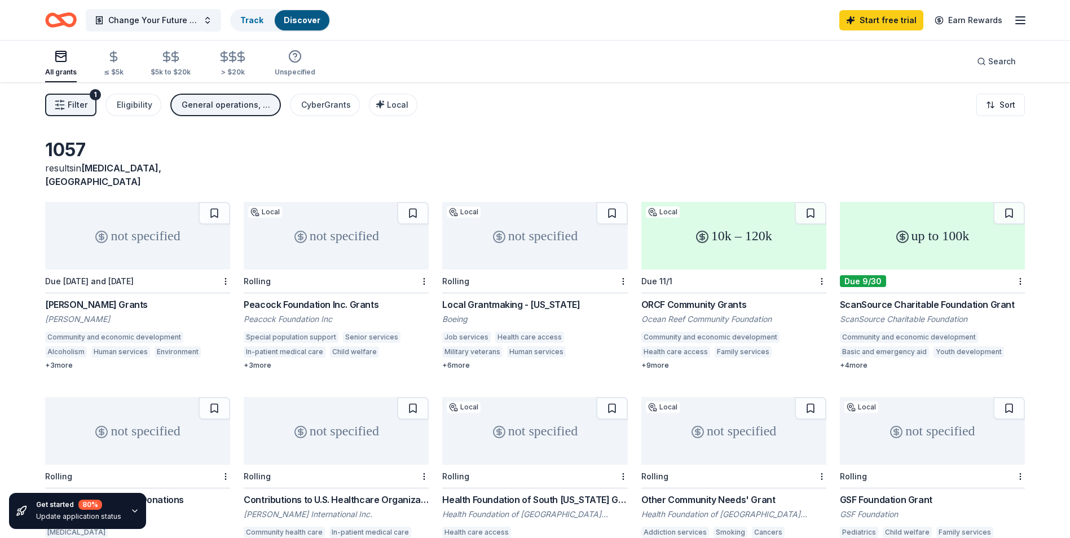
click at [298, 230] on div "not specified" at bounding box center [336, 236] width 185 height 68
click at [66, 113] on button "Filter 1" at bounding box center [70, 105] width 51 height 23
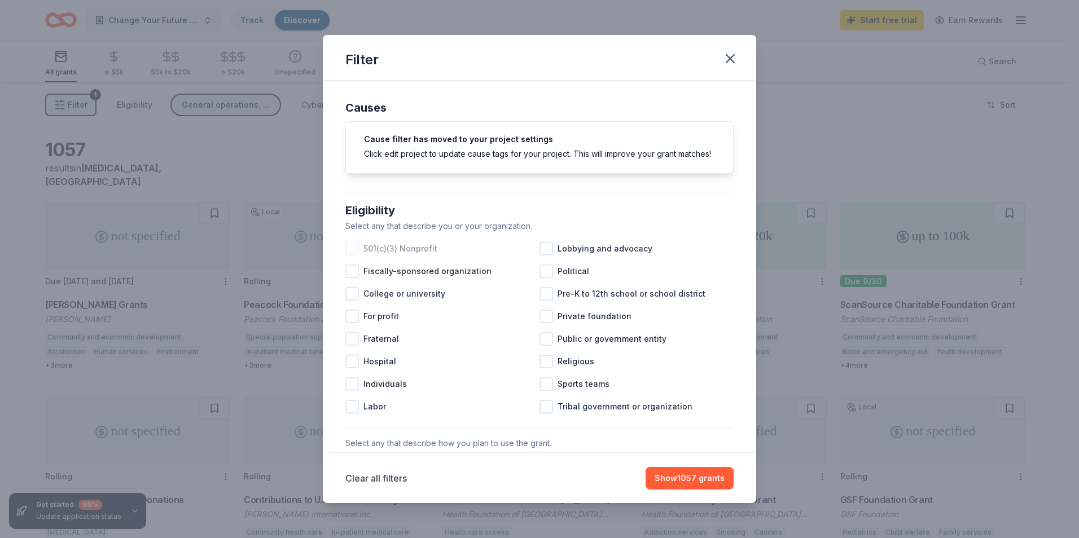
click at [387, 256] on span "501(c)(3) Nonprofit" at bounding box center [400, 249] width 74 height 14
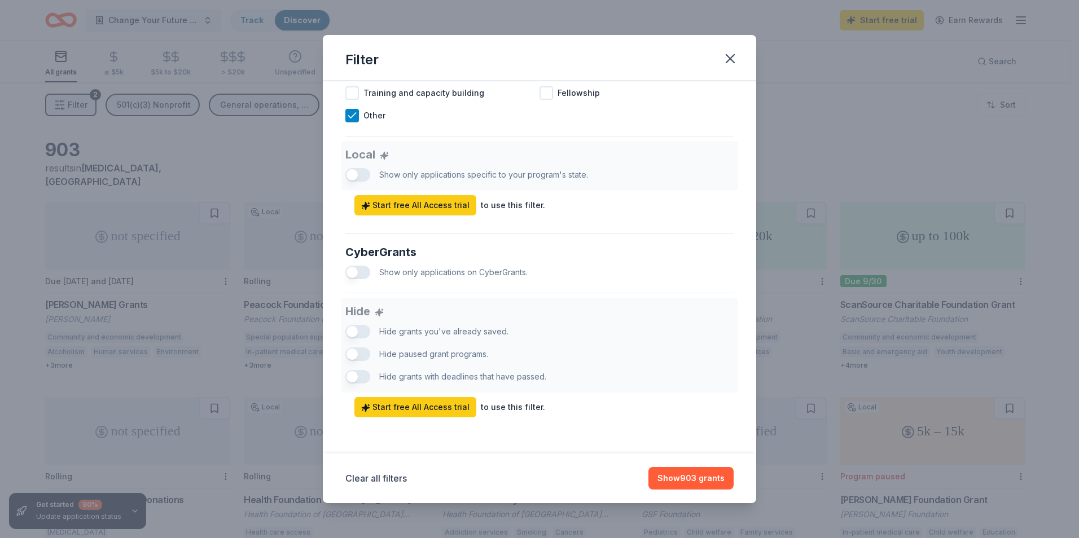
scroll to position [598, 0]
click at [695, 484] on button "Show 903 grants" at bounding box center [690, 478] width 85 height 23
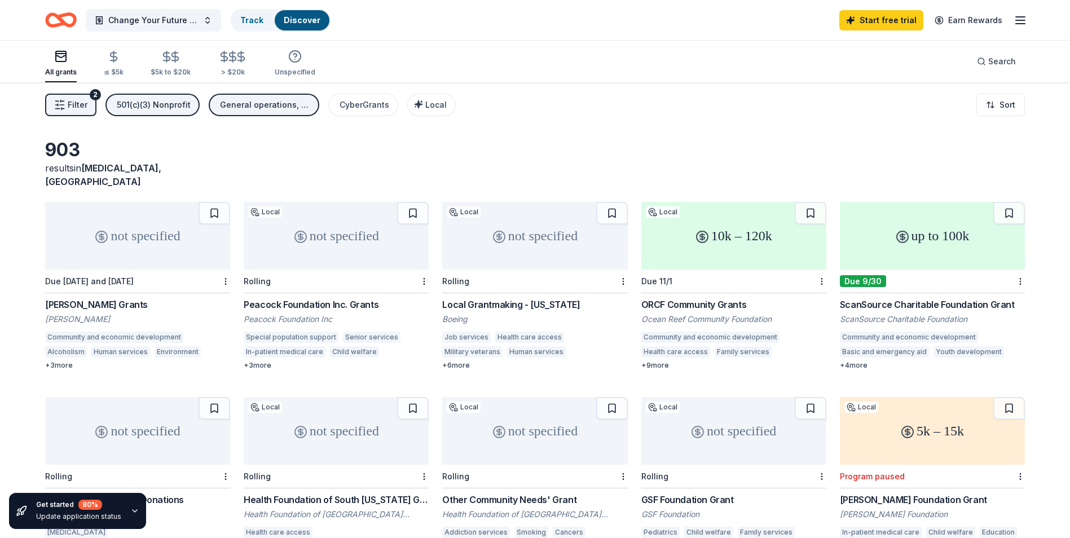
click at [73, 110] on span "Filter" at bounding box center [78, 105] width 20 height 14
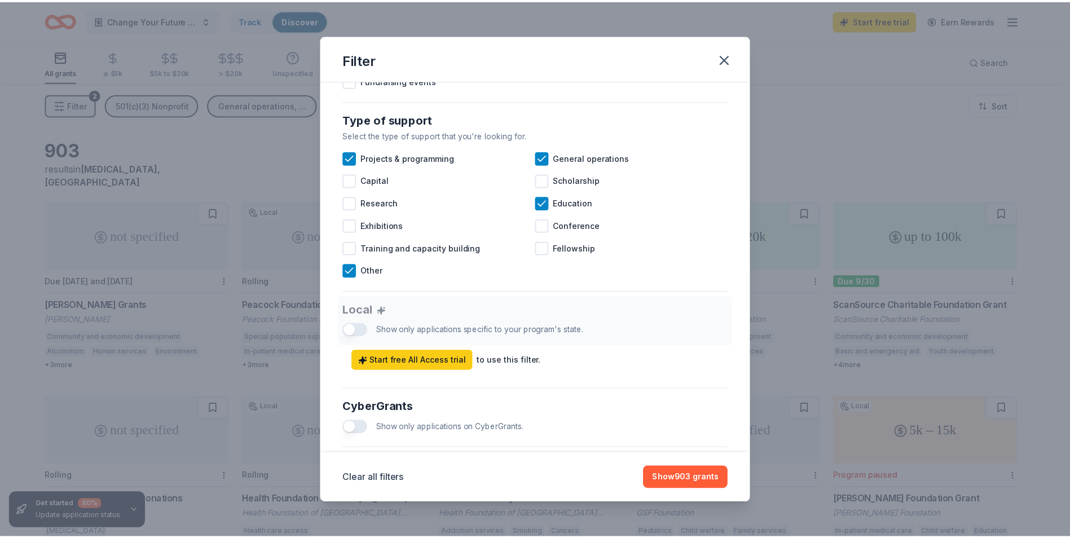
scroll to position [451, 0]
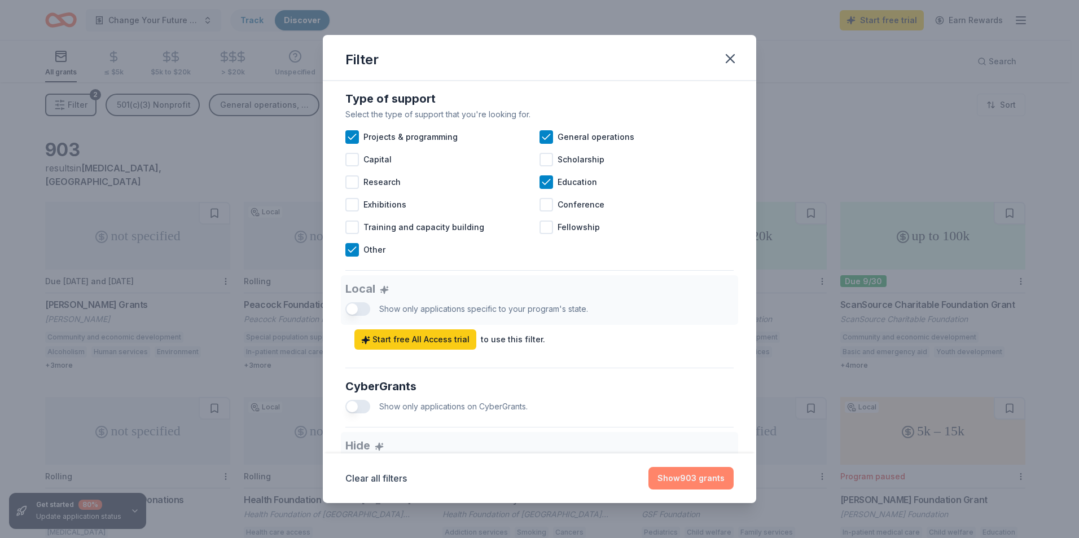
click at [706, 481] on button "Show 903 grants" at bounding box center [690, 478] width 85 height 23
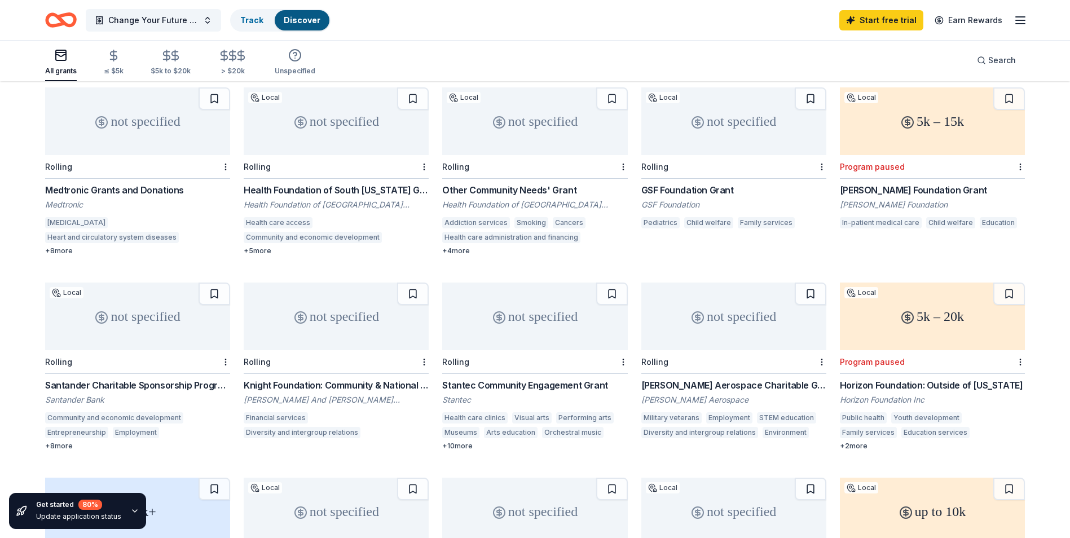
scroll to position [330, 0]
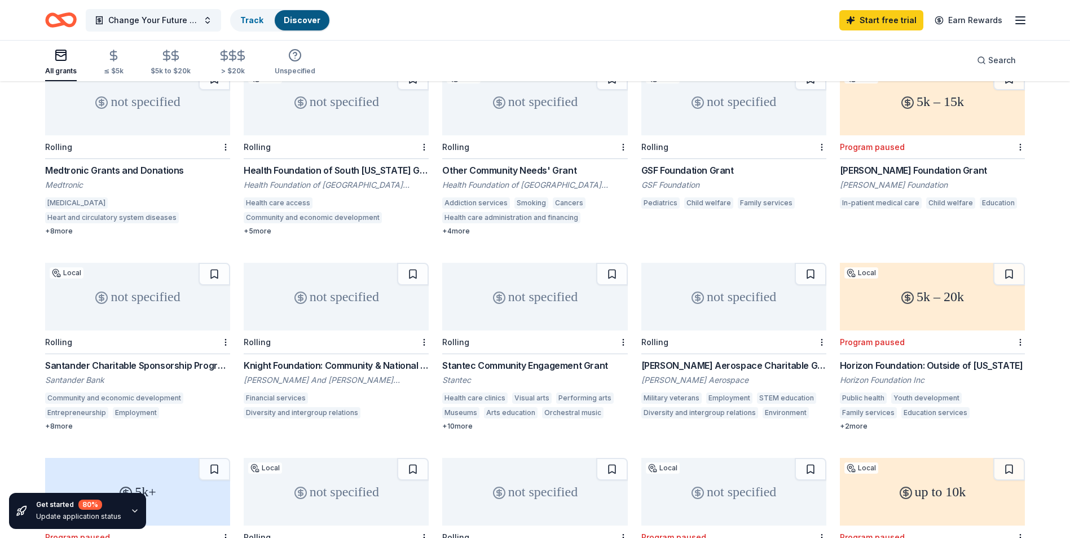
drag, startPoint x: 152, startPoint y: 303, endPoint x: 13, endPoint y: 343, distance: 144.9
click at [13, 343] on div "903 results in Doral, FL not specified Due 11/1 and 2/1/26 Brown-Forman Grants …" at bounding box center [535, 429] width 1070 height 1353
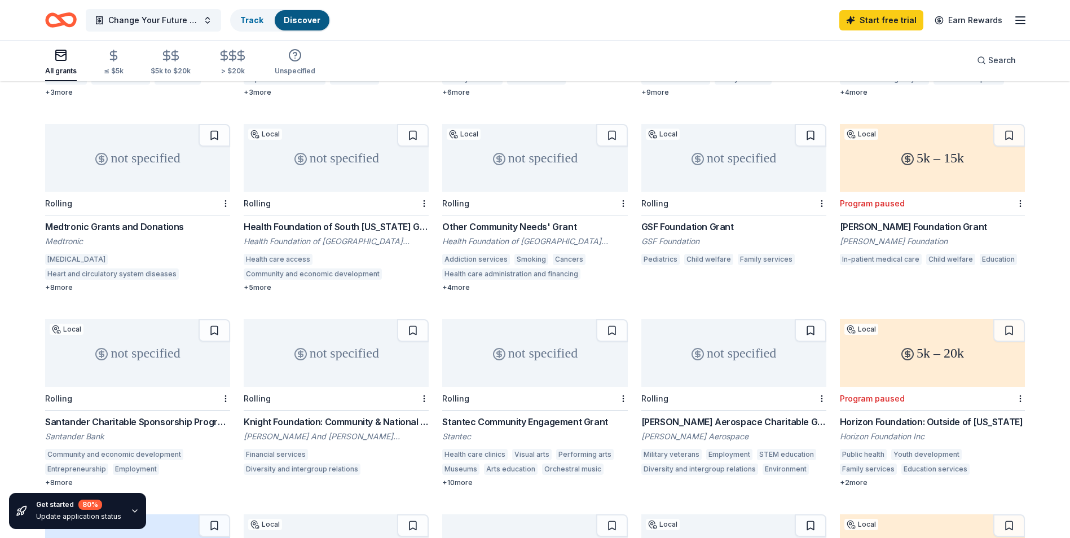
scroll to position [217, 0]
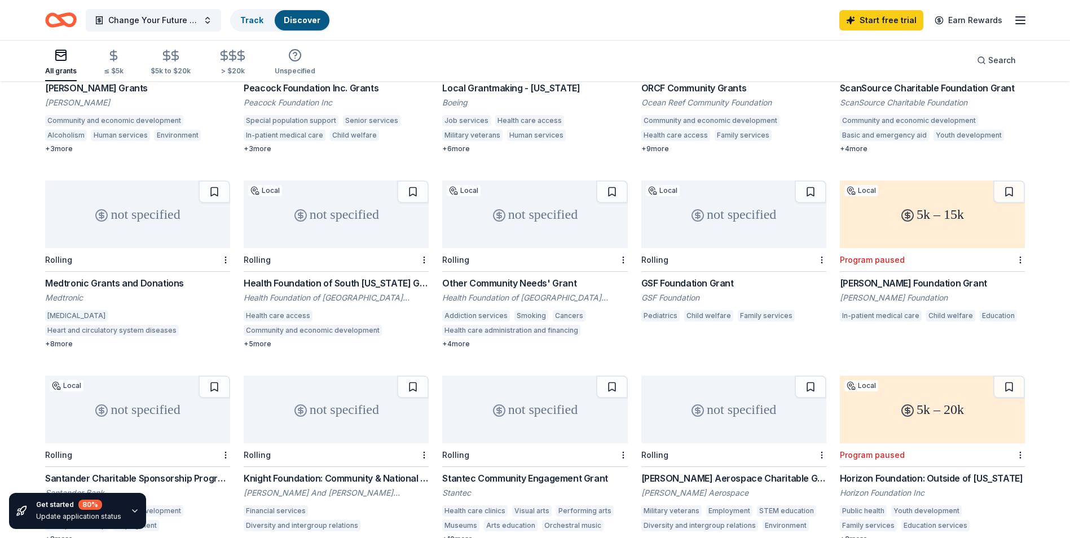
click at [322, 207] on div "not specified" at bounding box center [336, 215] width 185 height 68
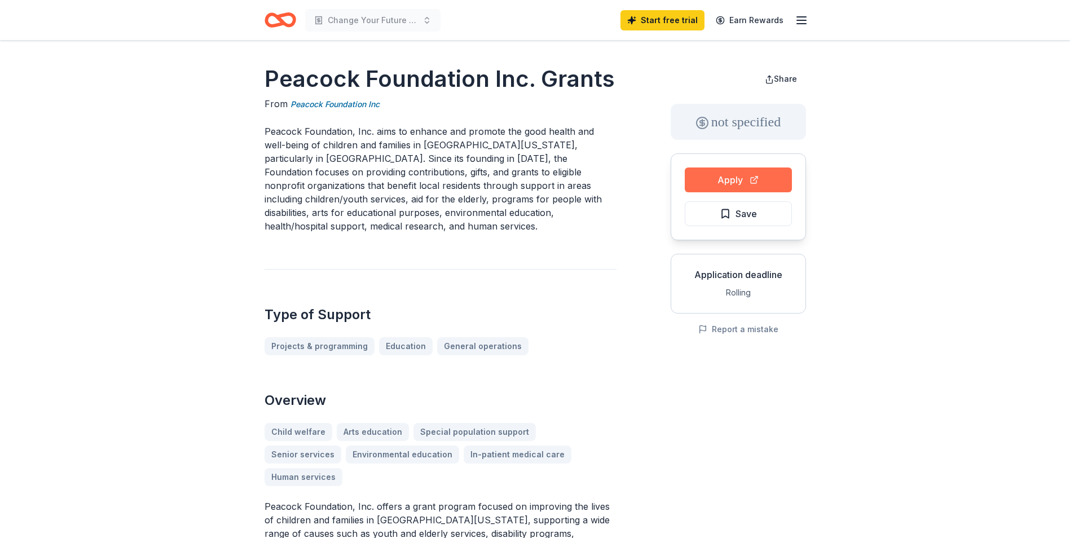
click at [707, 185] on button "Apply" at bounding box center [738, 180] width 107 height 25
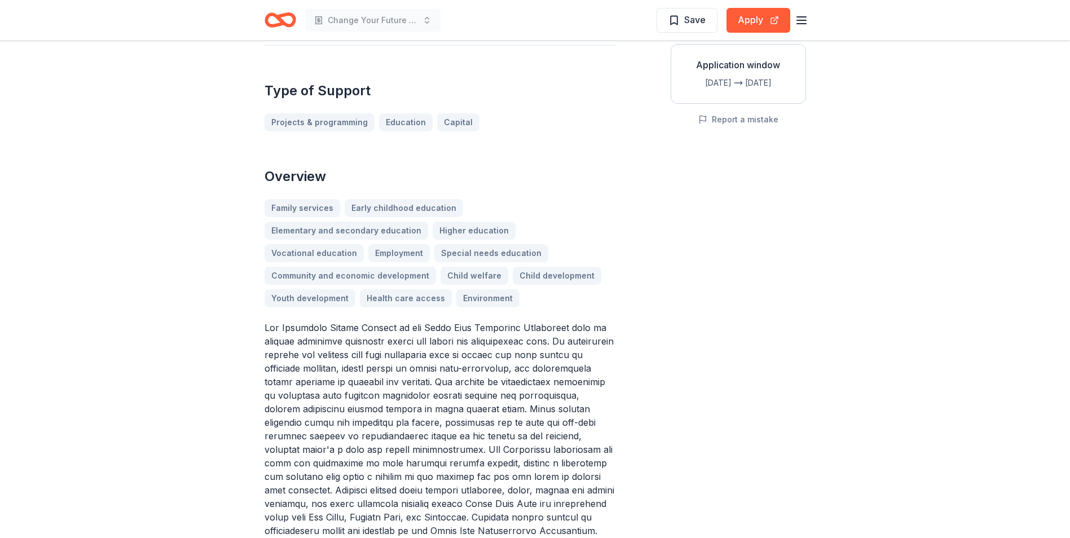
scroll to position [226, 0]
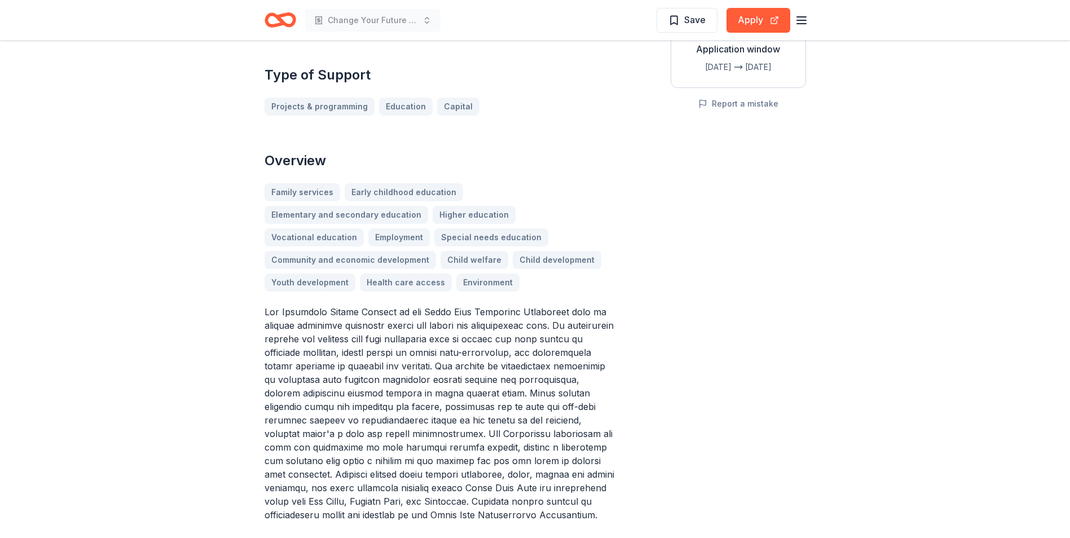
drag, startPoint x: 469, startPoint y: 344, endPoint x: 520, endPoint y: 358, distance: 52.9
click at [546, 356] on p at bounding box center [441, 413] width 352 height 217
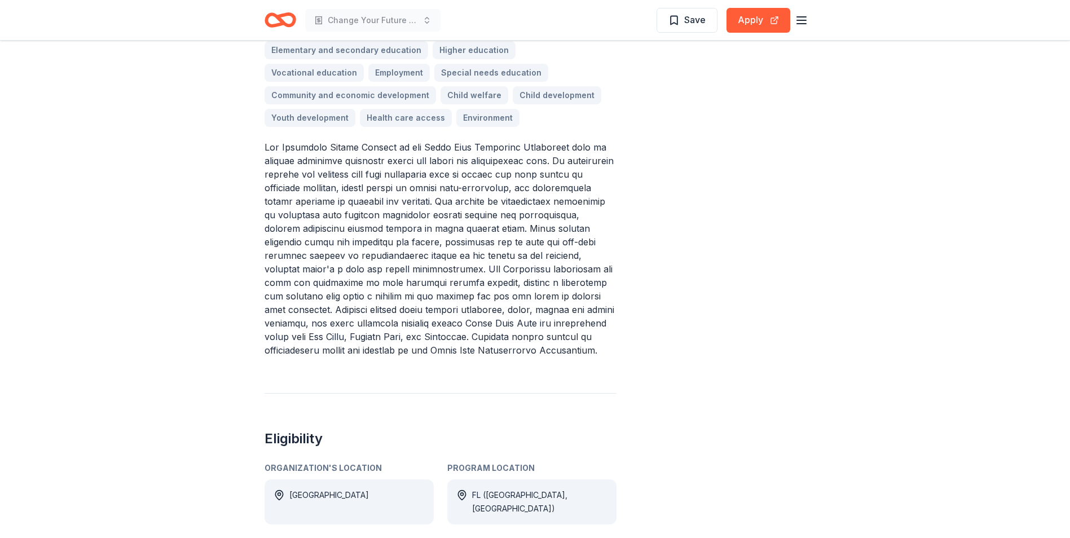
scroll to position [395, 0]
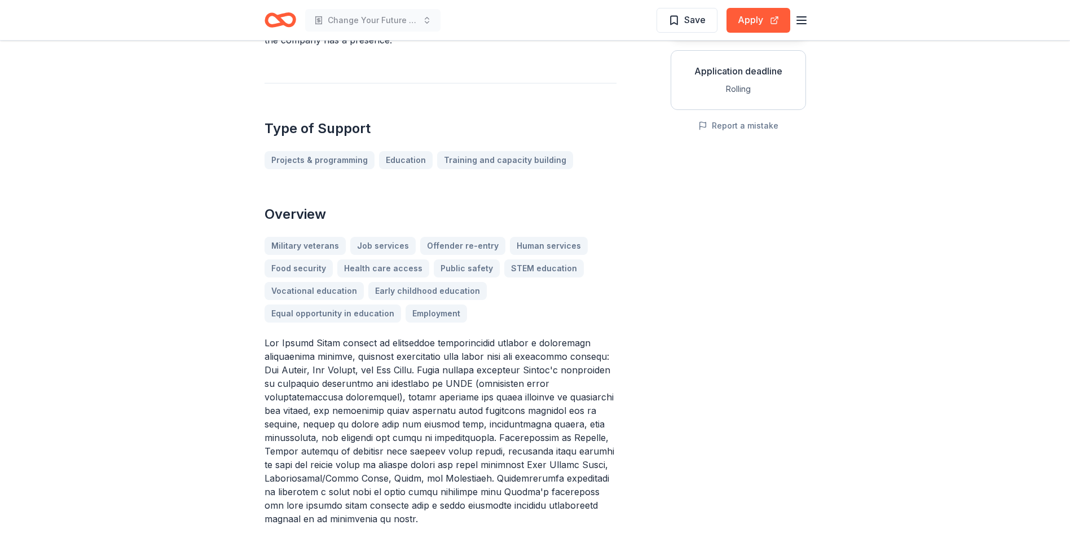
scroll to position [226, 0]
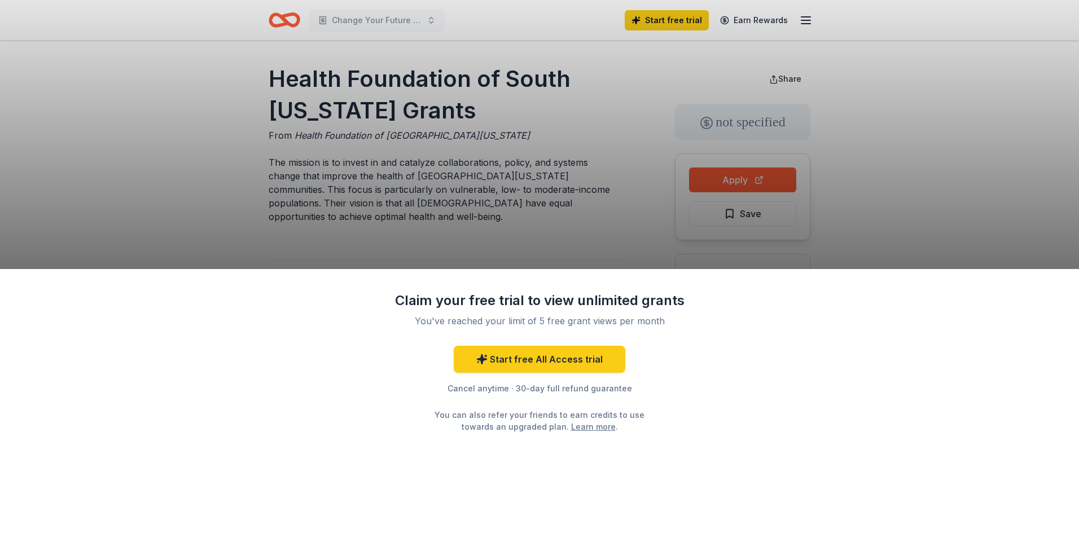
click at [499, 199] on div "Claim your free trial to view unlimited grants You've reached your limit of 5 f…" at bounding box center [539, 269] width 1079 height 538
